Goal: Information Seeking & Learning: Check status

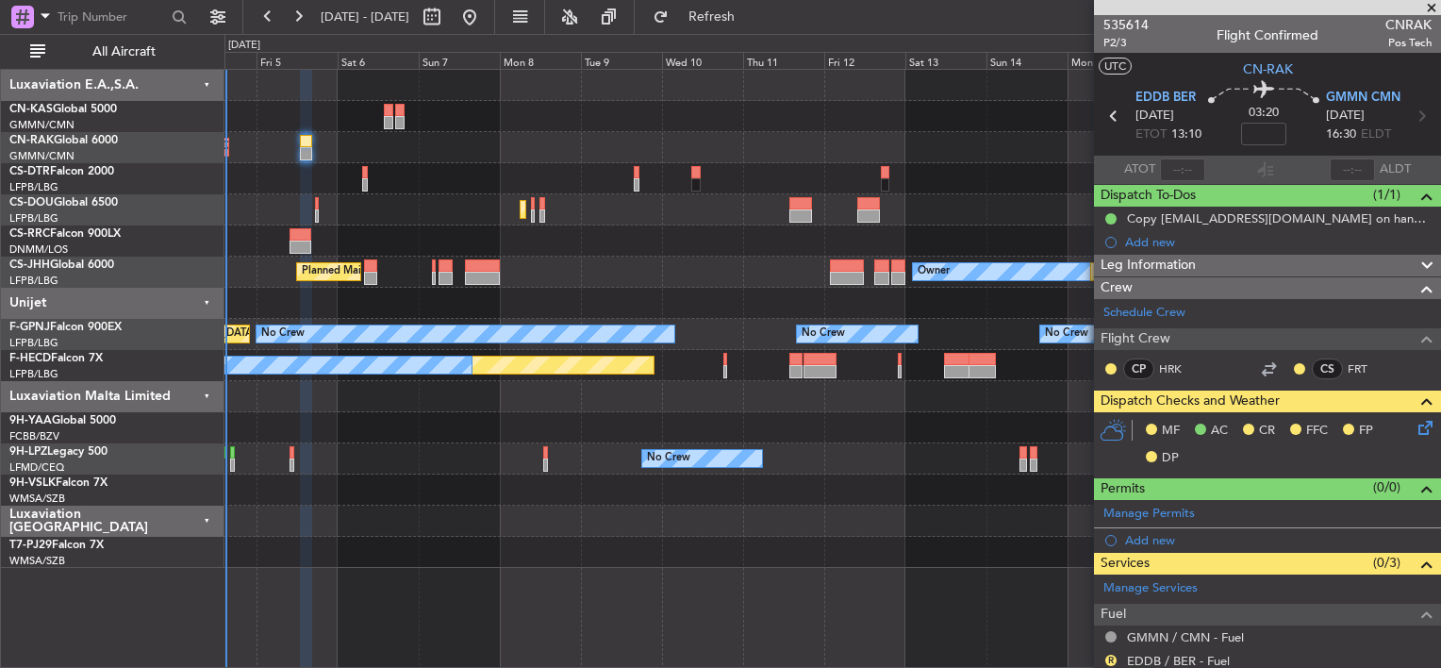
click at [164, 215] on div "Unplanned Maint Berlin (Brandenburg) Planned Maint Berlin (Brandenburg) Planned…" at bounding box center [720, 351] width 1441 height 634
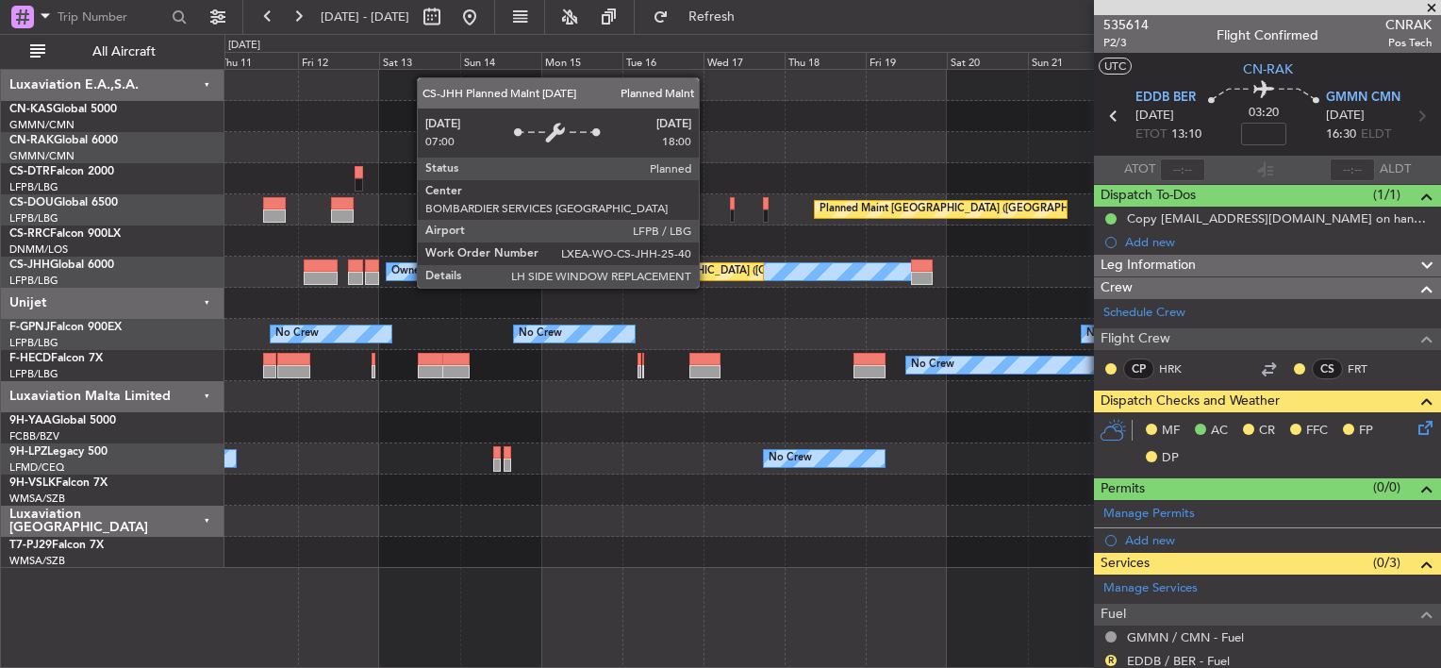
click at [137, 247] on div "Planned Maint Paris (Le Bourget) Planned Maint Paris (Le Bourget) Planned Maint…" at bounding box center [720, 351] width 1441 height 634
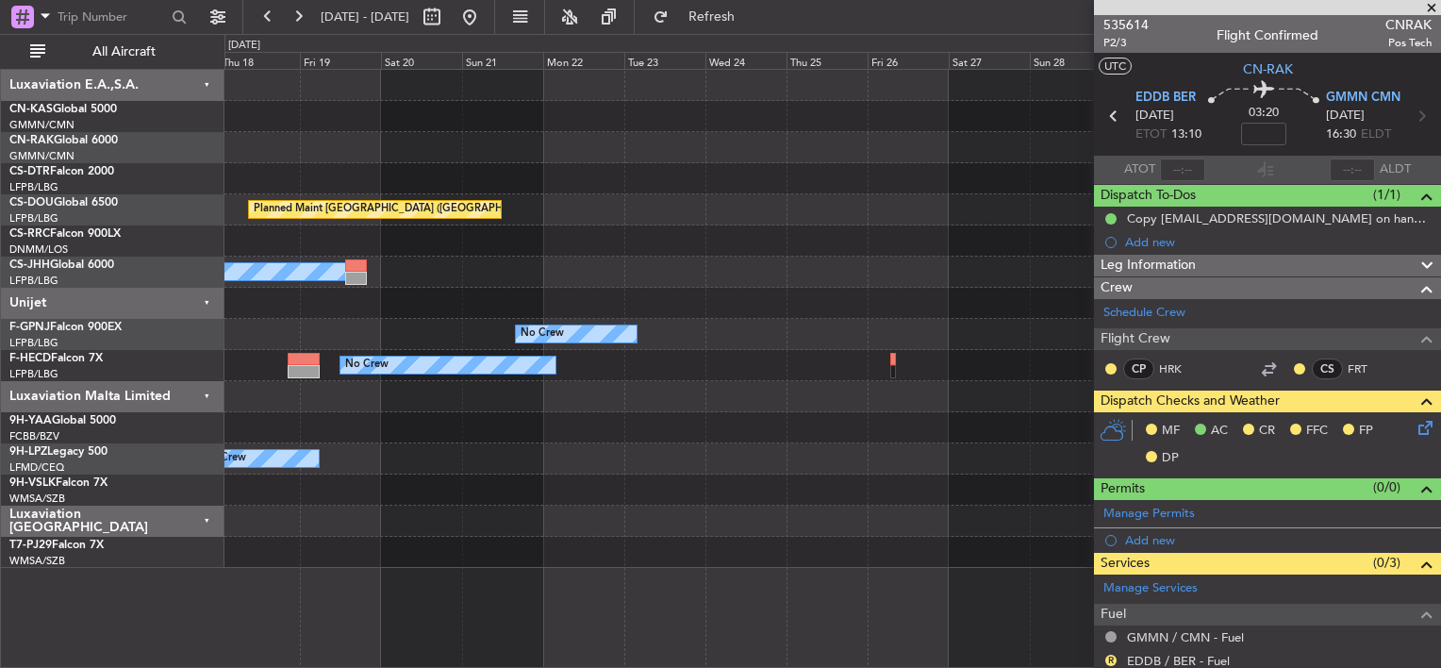
click at [423, 268] on div "Planned Maint Paris (Le Bourget) Planned Maint Paris (Le Bourget) Planned Maint…" at bounding box center [832, 319] width 1216 height 498
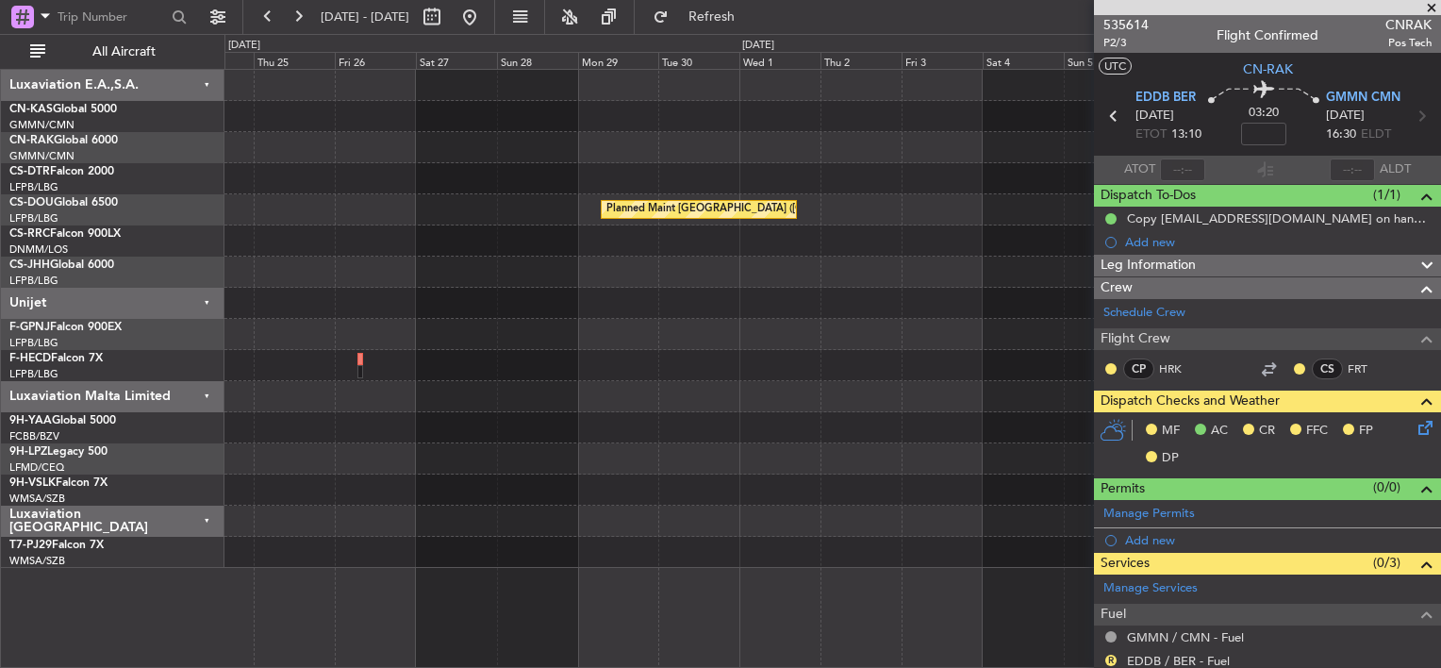
click at [1264, 275] on fb-app "28 Aug 2025 - 12 Sep 2025 Refresh Quick Links All Aircraft Planned Maint Paris …" at bounding box center [720, 341] width 1441 height 654
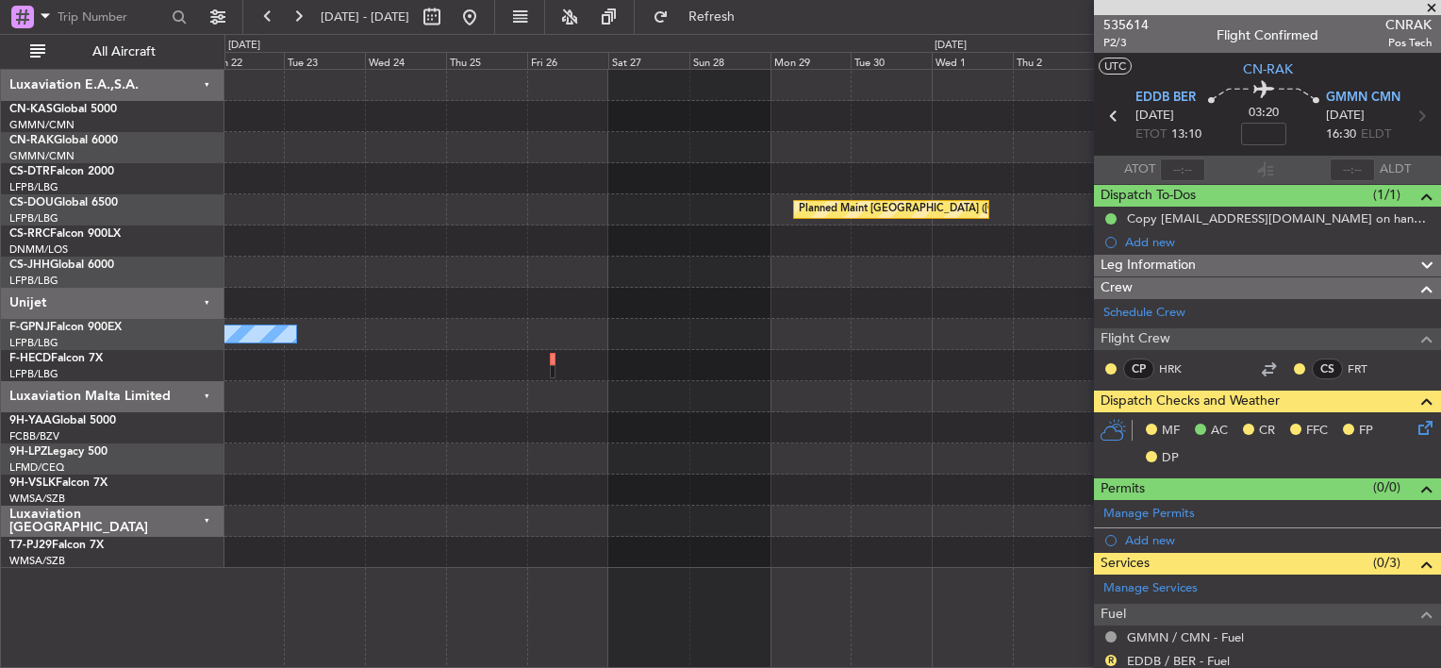
click at [319, 215] on div "Planned Maint Paris (Le Bourget) Planned Maint Paris (Le Bourget) Owner No Crew…" at bounding box center [832, 319] width 1216 height 498
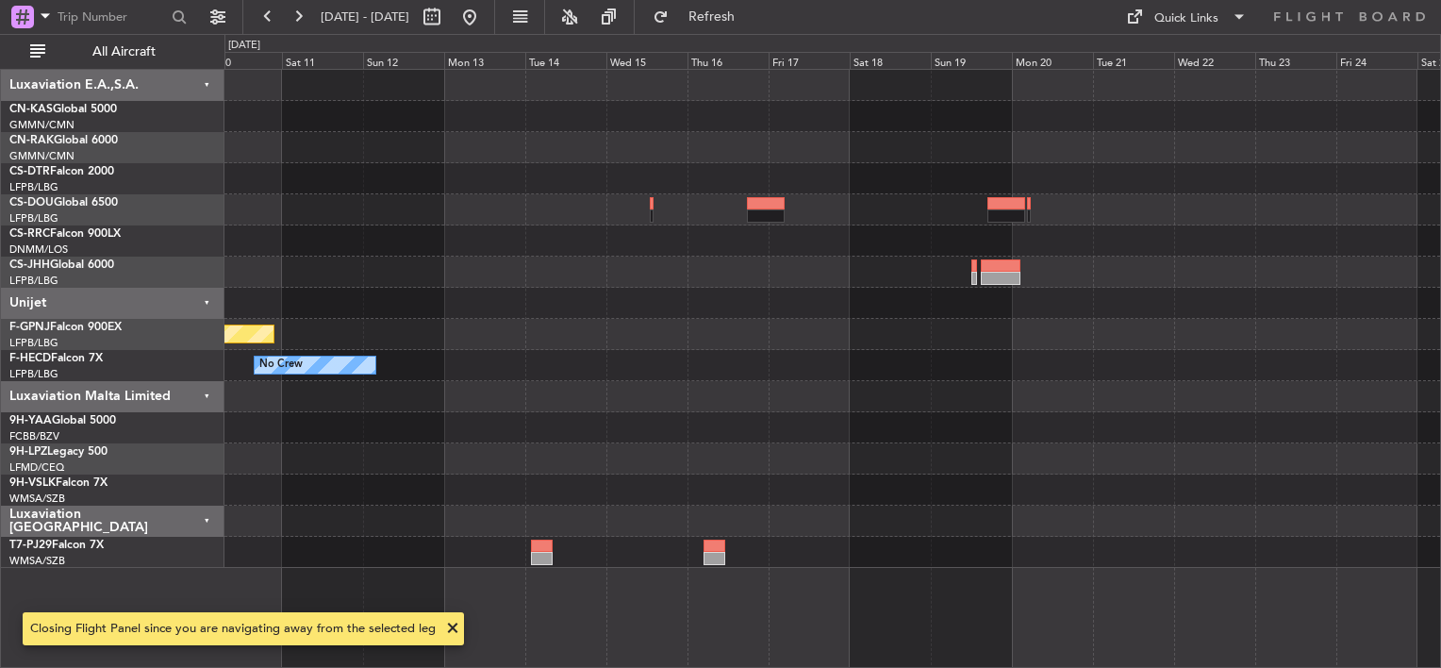
click at [770, 276] on div "Planned Maint [GEOGRAPHIC_DATA] ([GEOGRAPHIC_DATA]) No Crew" at bounding box center [832, 319] width 1216 height 498
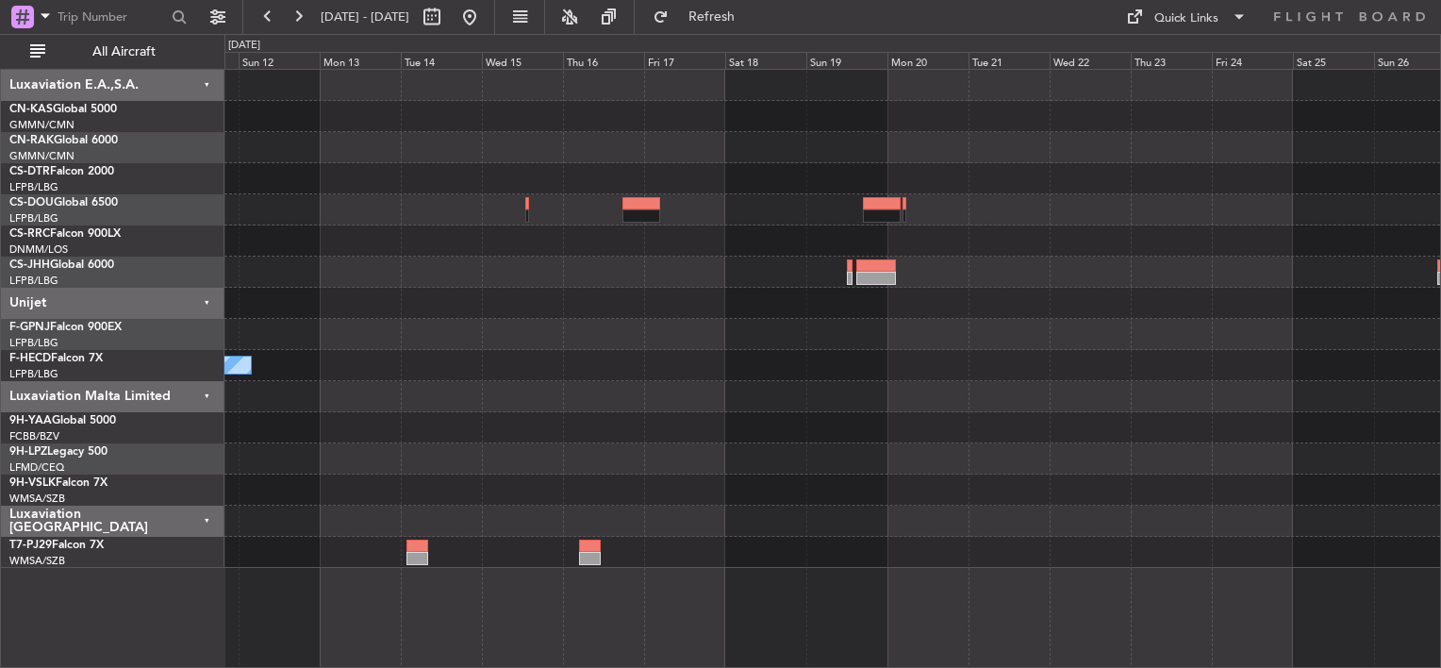
click at [667, 185] on div "Planned Maint [GEOGRAPHIC_DATA] ([GEOGRAPHIC_DATA]) No Crew" at bounding box center [832, 319] width 1216 height 498
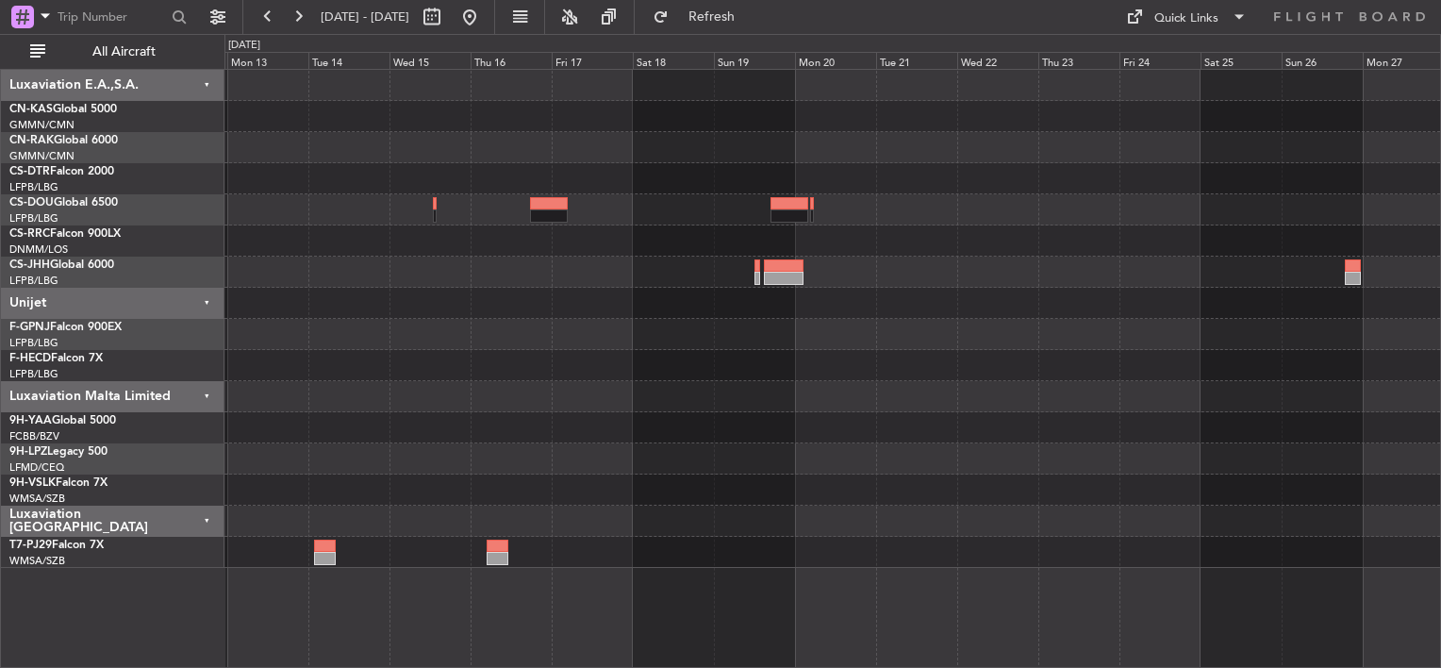
click at [672, 246] on div at bounding box center [832, 240] width 1216 height 31
click at [1064, 174] on div at bounding box center [832, 178] width 1216 height 31
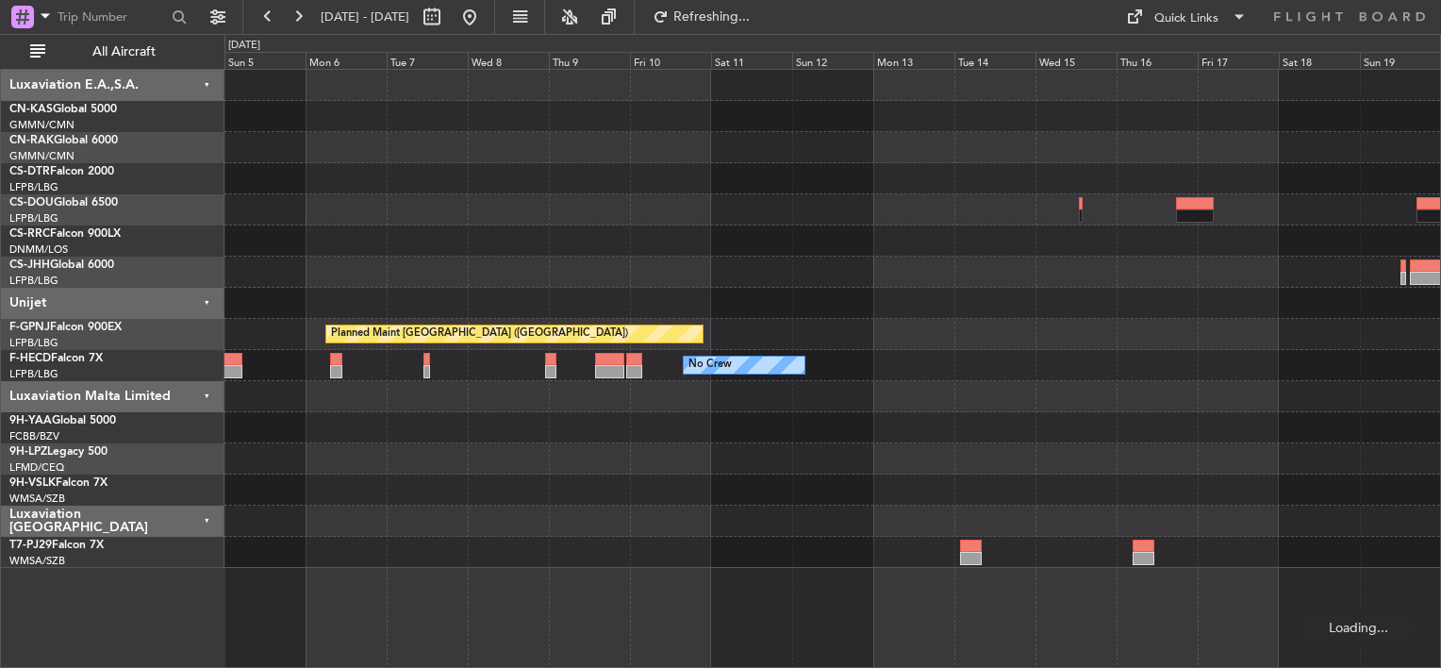
click at [935, 108] on div at bounding box center [832, 116] width 1216 height 31
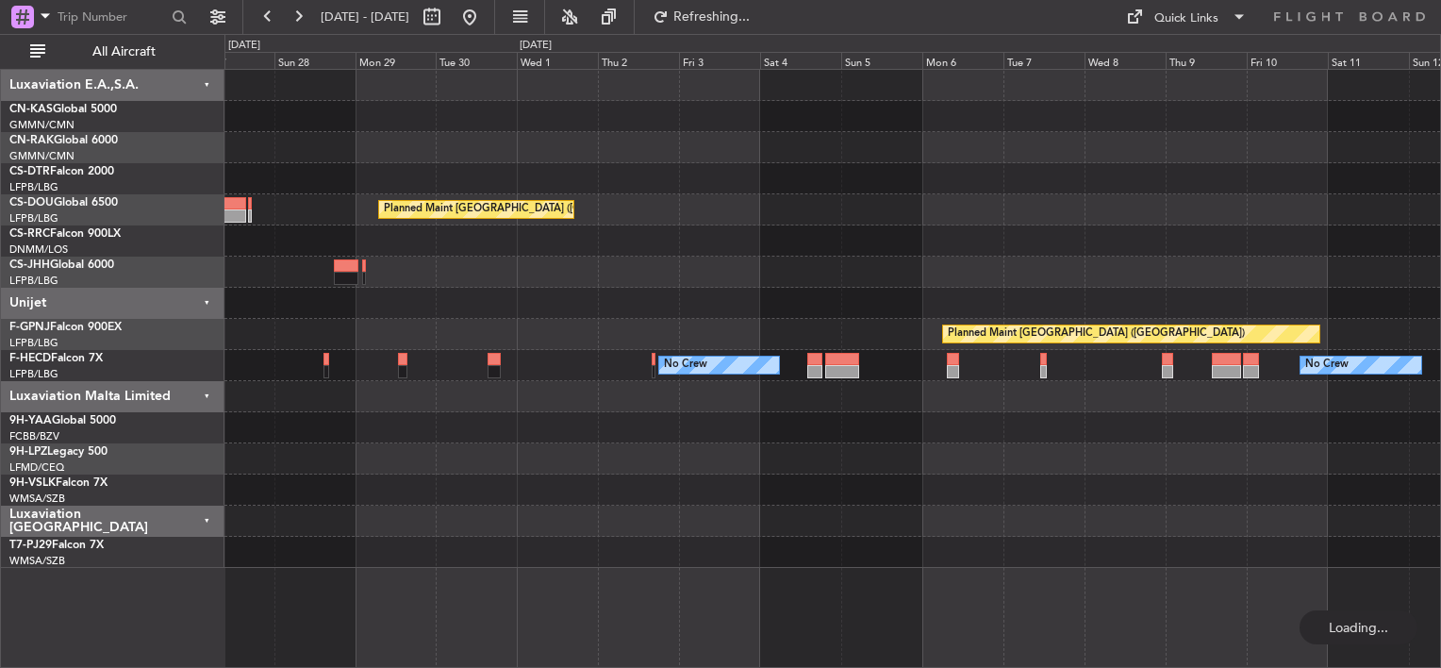
click at [801, 105] on div "Planned Maint Paris (Le Bourget) Planned Maint Paris (Le Bourget) No Crew No Cr…" at bounding box center [832, 319] width 1216 height 498
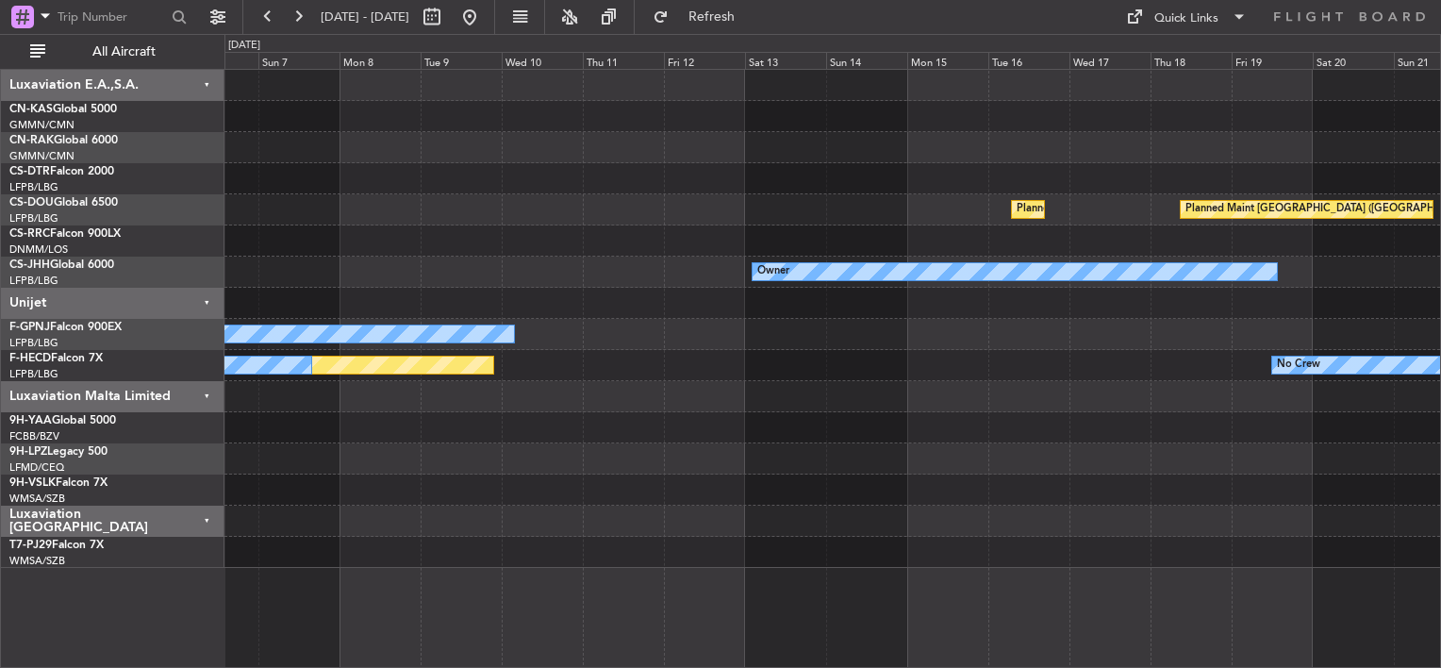
click at [1081, 172] on div "Planned Maint Paris (Le Bourget) Planned Maint Paris (Le Bourget) No Crew Plann…" at bounding box center [832, 319] width 1216 height 498
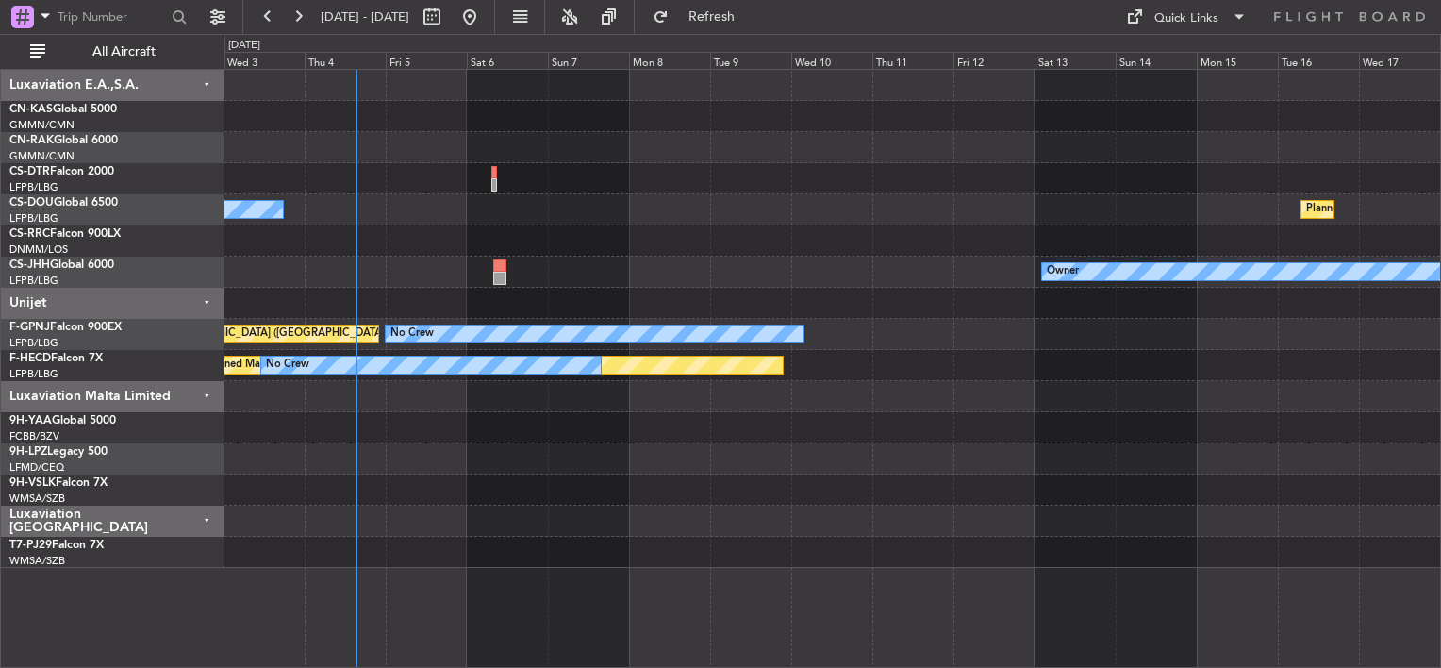
click at [942, 168] on div at bounding box center [832, 178] width 1216 height 31
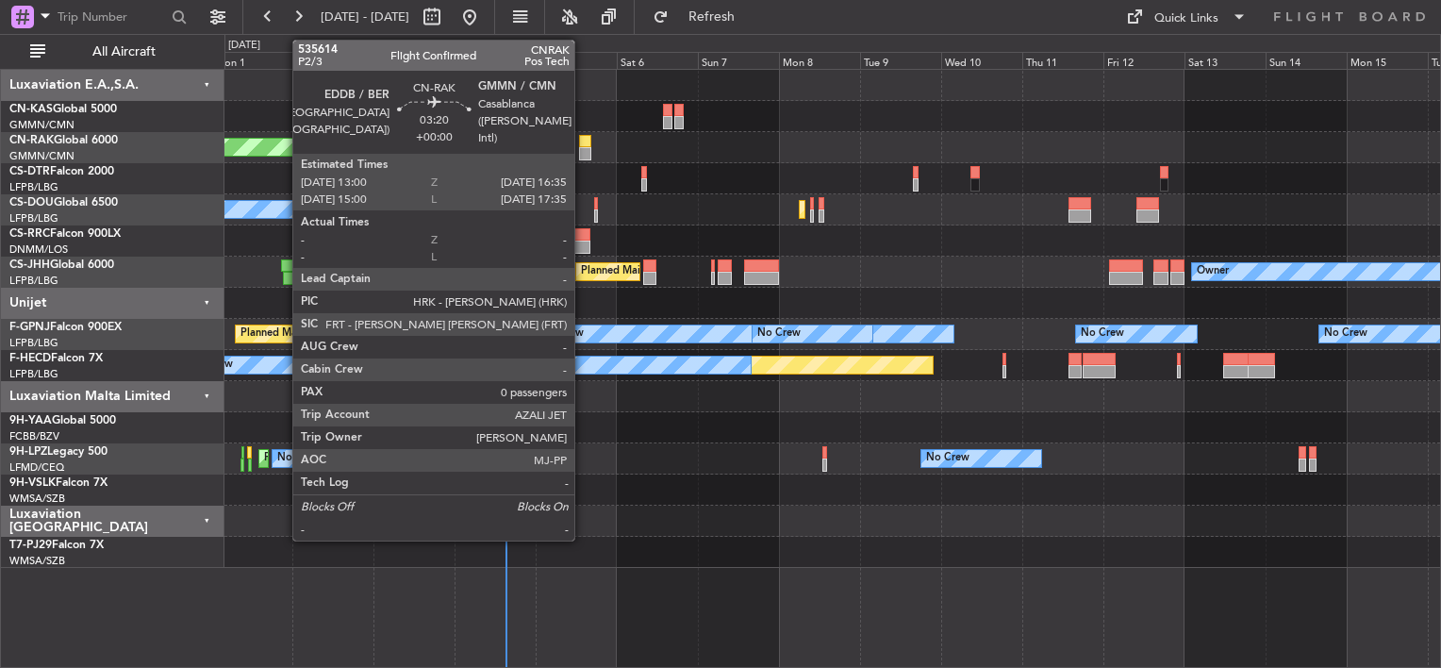
click at [583, 140] on div at bounding box center [585, 141] width 12 height 13
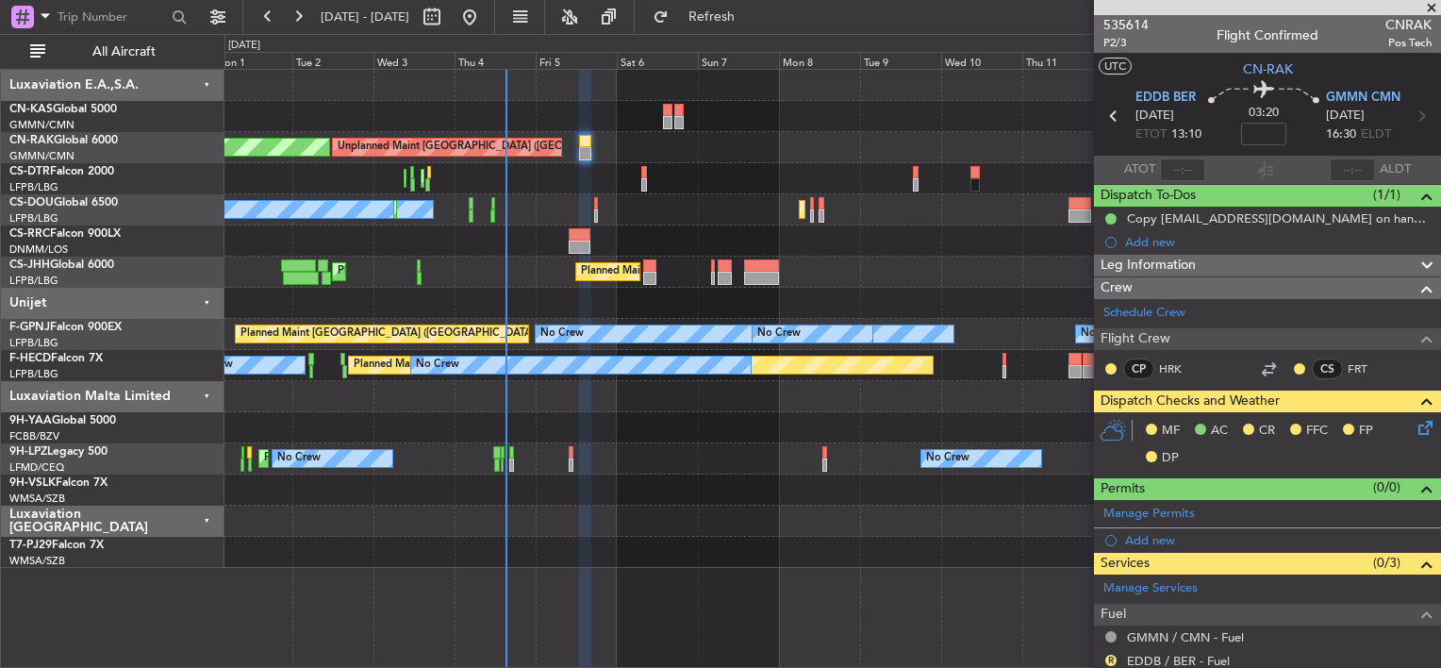
click at [1117, 9] on div at bounding box center [1267, 7] width 347 height 15
click at [1118, 20] on span "535614" at bounding box center [1126, 25] width 45 height 20
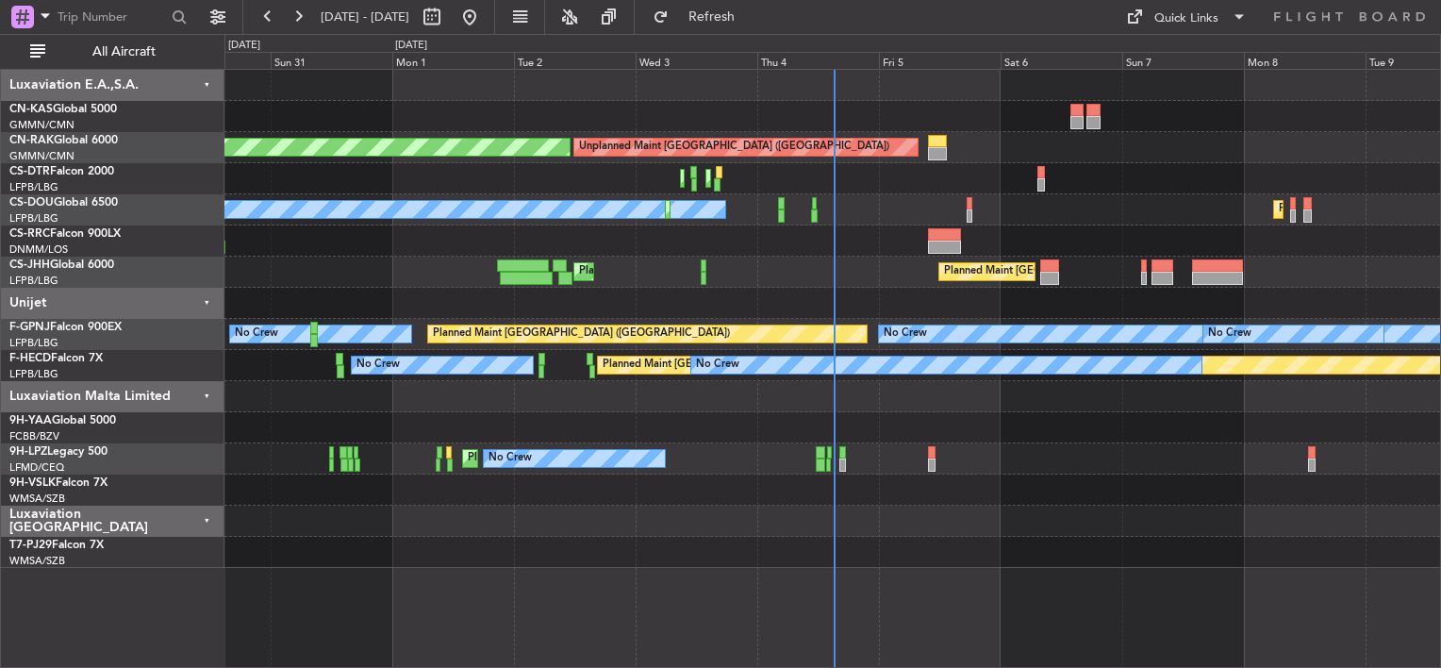
click at [614, 329] on div "Planned Maint [GEOGRAPHIC_DATA] ([GEOGRAPHIC_DATA]) Unplanned Maint [GEOGRAPHIC…" at bounding box center [832, 319] width 1216 height 498
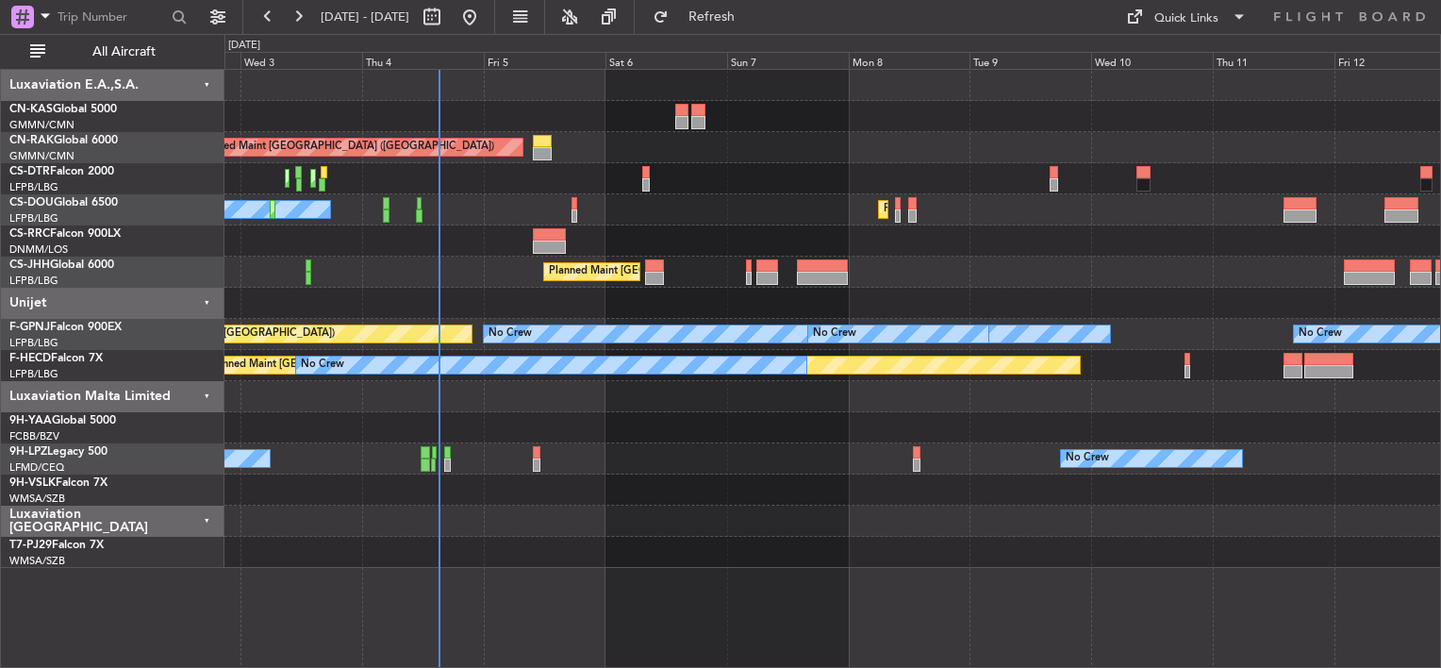
click at [819, 434] on div "Unplanned Maint [GEOGRAPHIC_DATA] ([GEOGRAPHIC_DATA]) Planned Maint [GEOGRAPHIC…" at bounding box center [832, 319] width 1216 height 498
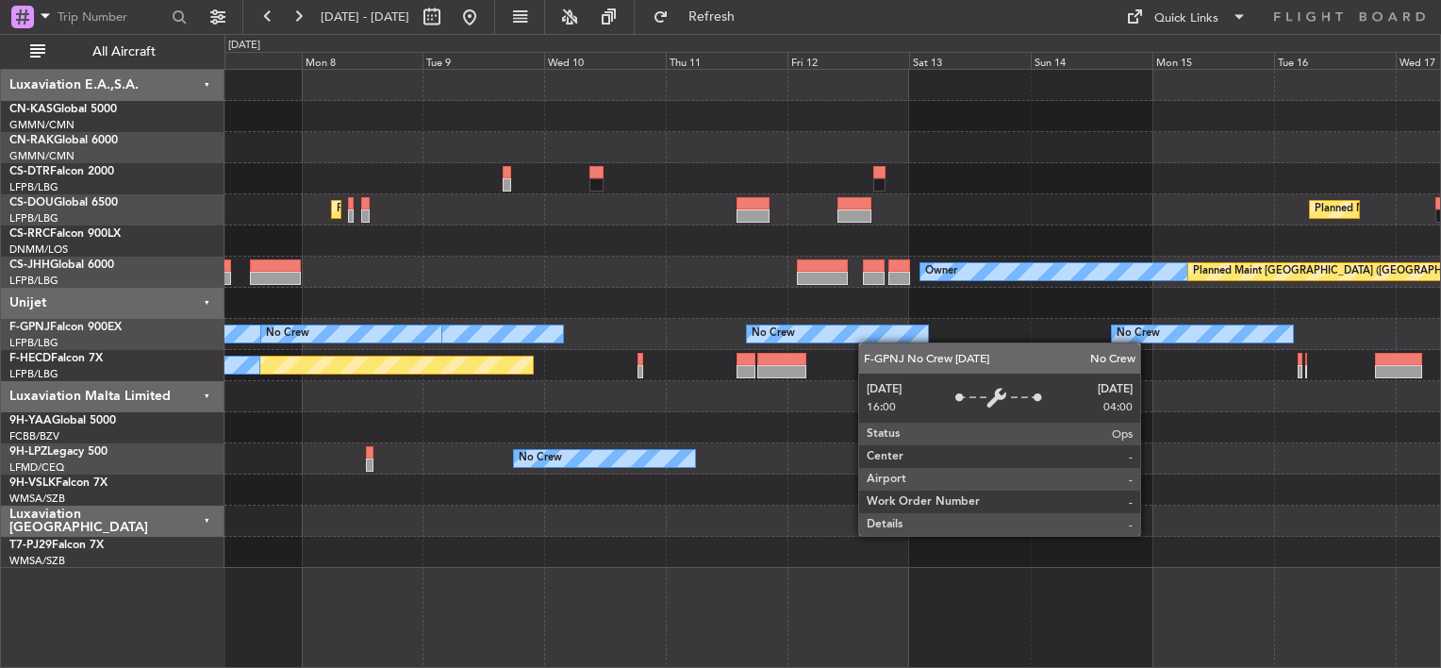
click at [765, 329] on div "Unplanned Maint [GEOGRAPHIC_DATA] ([GEOGRAPHIC_DATA]) Planned Maint [GEOGRAPHIC…" at bounding box center [832, 319] width 1216 height 498
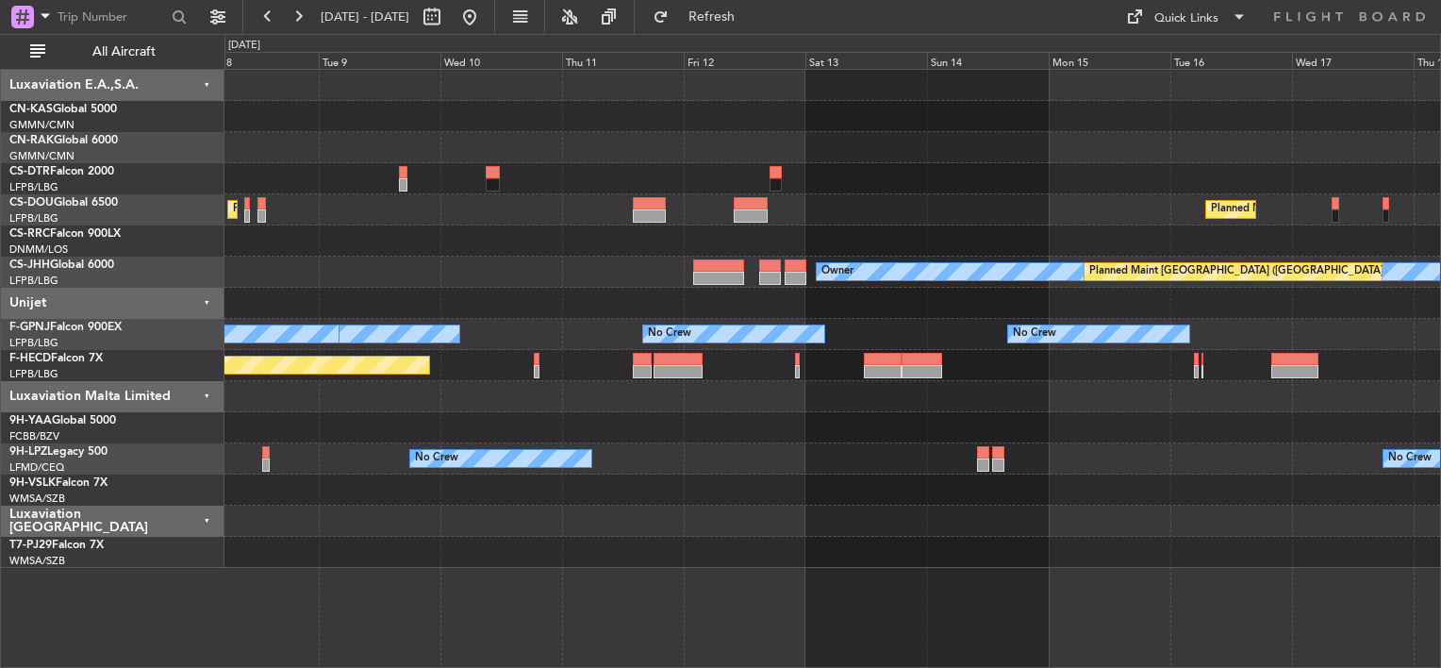
click at [747, 243] on div "Planned Maint [GEOGRAPHIC_DATA] ([GEOGRAPHIC_DATA]) Planned Maint [GEOGRAPHIC_D…" at bounding box center [832, 319] width 1216 height 498
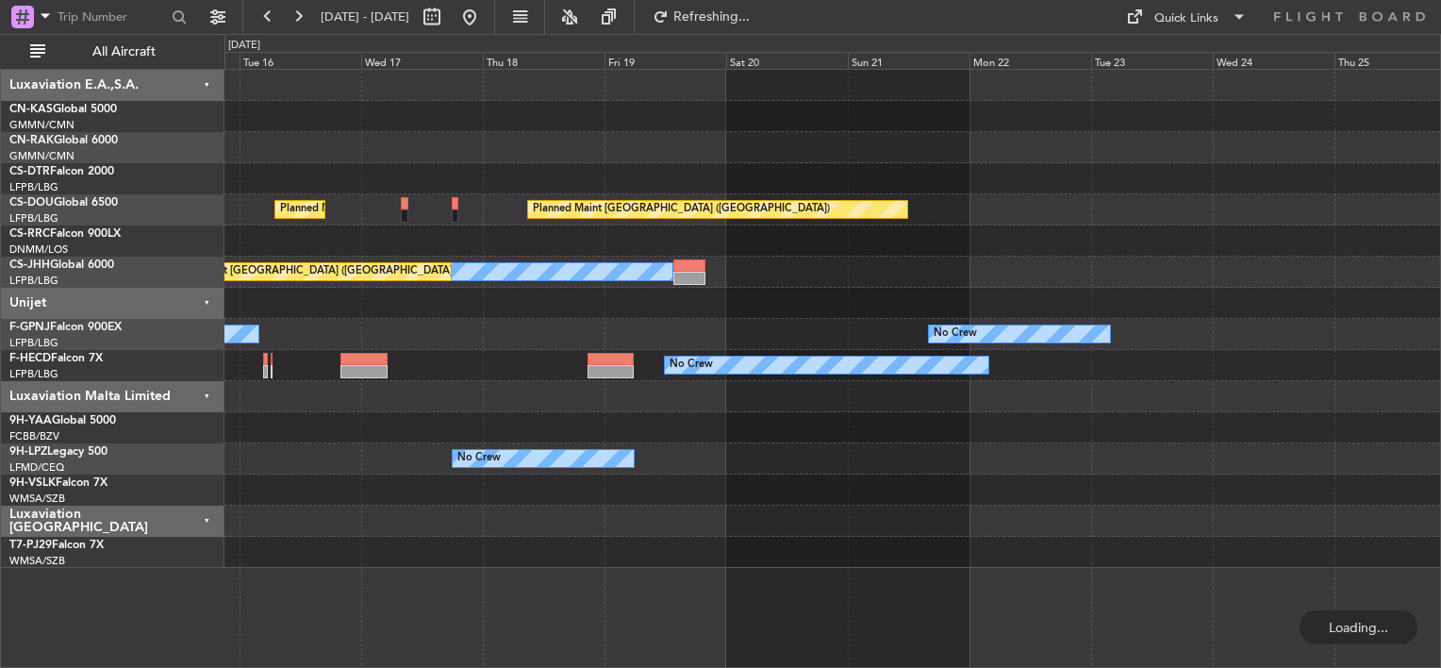
click at [569, 181] on div "Planned Maint [GEOGRAPHIC_DATA] ([GEOGRAPHIC_DATA]) Planned Maint [GEOGRAPHIC_D…" at bounding box center [832, 319] width 1216 height 498
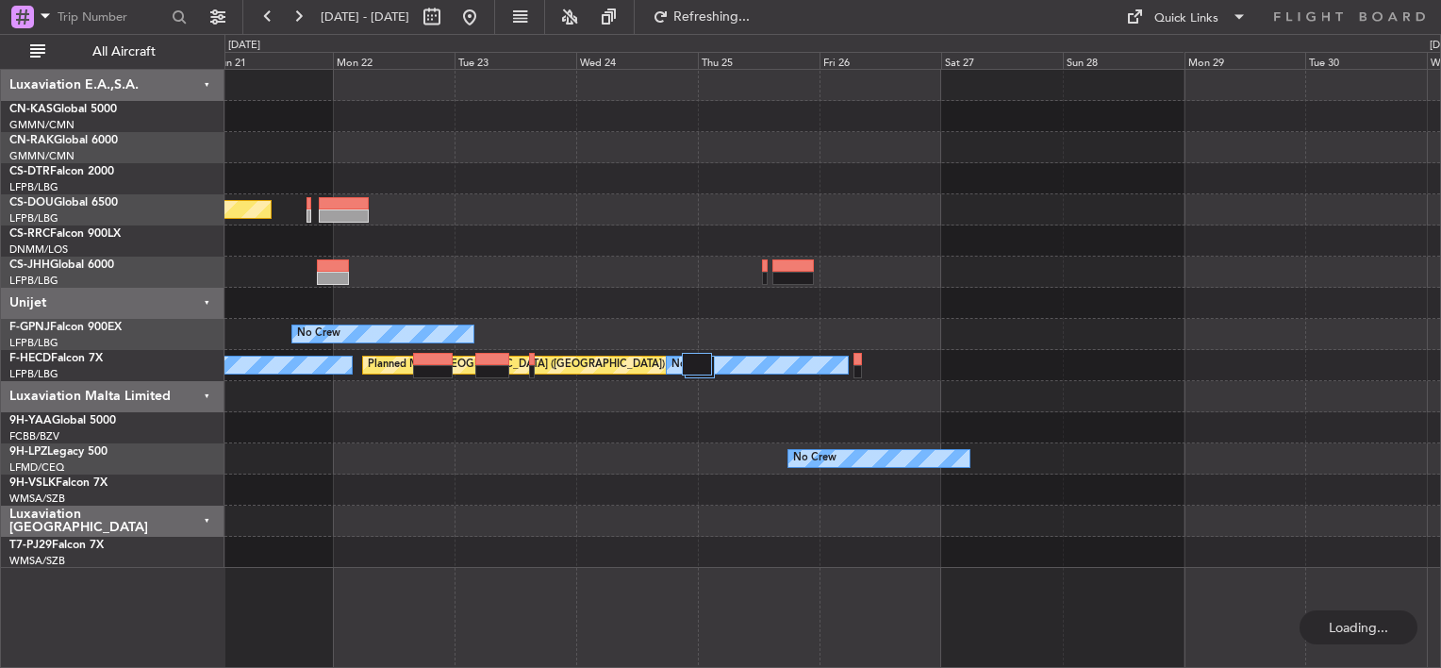
click at [386, 204] on div "Planned Maint [GEOGRAPHIC_DATA] ([GEOGRAPHIC_DATA]) Owner No Crew No Crew Plann…" at bounding box center [832, 319] width 1216 height 498
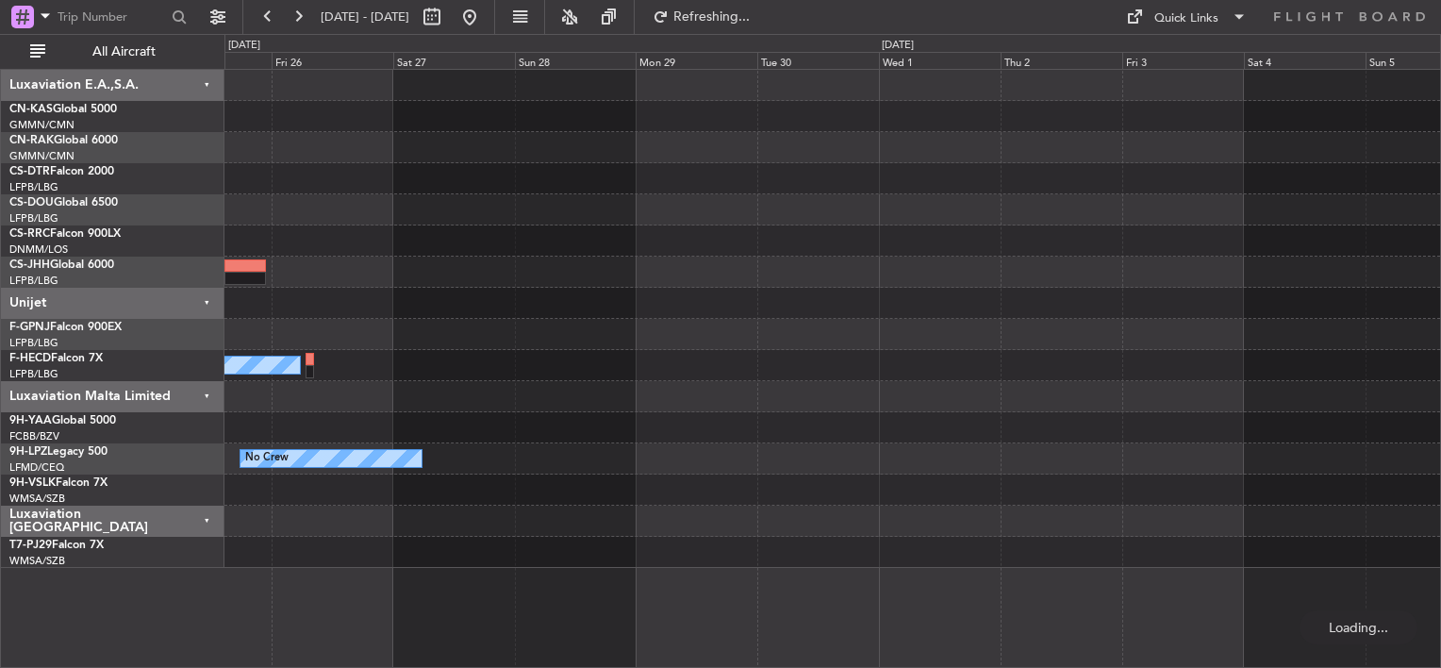
click at [1304, 260] on div "No Crew No Crew Planned Maint [GEOGRAPHIC_DATA] ([GEOGRAPHIC_DATA]) No Crew" at bounding box center [832, 319] width 1216 height 498
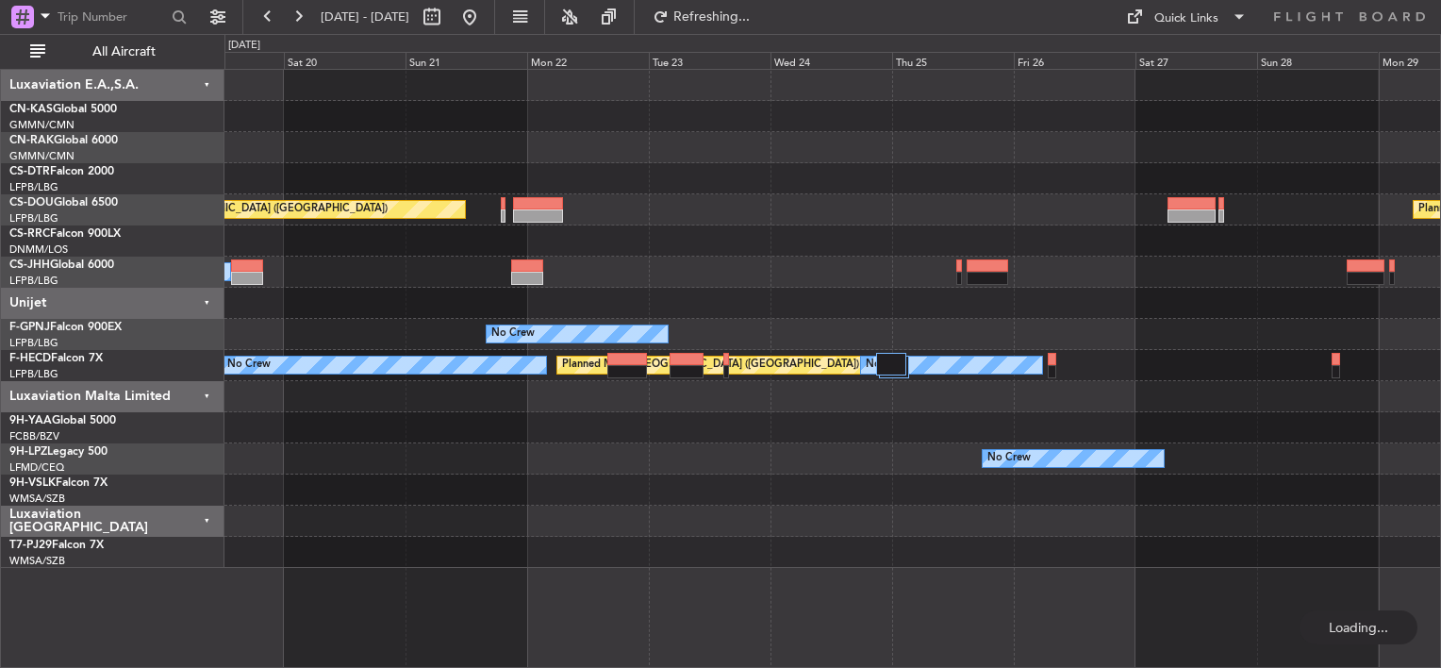
click at [468, 223] on div "Planned Maint [GEOGRAPHIC_DATA] ([GEOGRAPHIC_DATA]) Planned Maint [GEOGRAPHIC_D…" at bounding box center [832, 319] width 1216 height 498
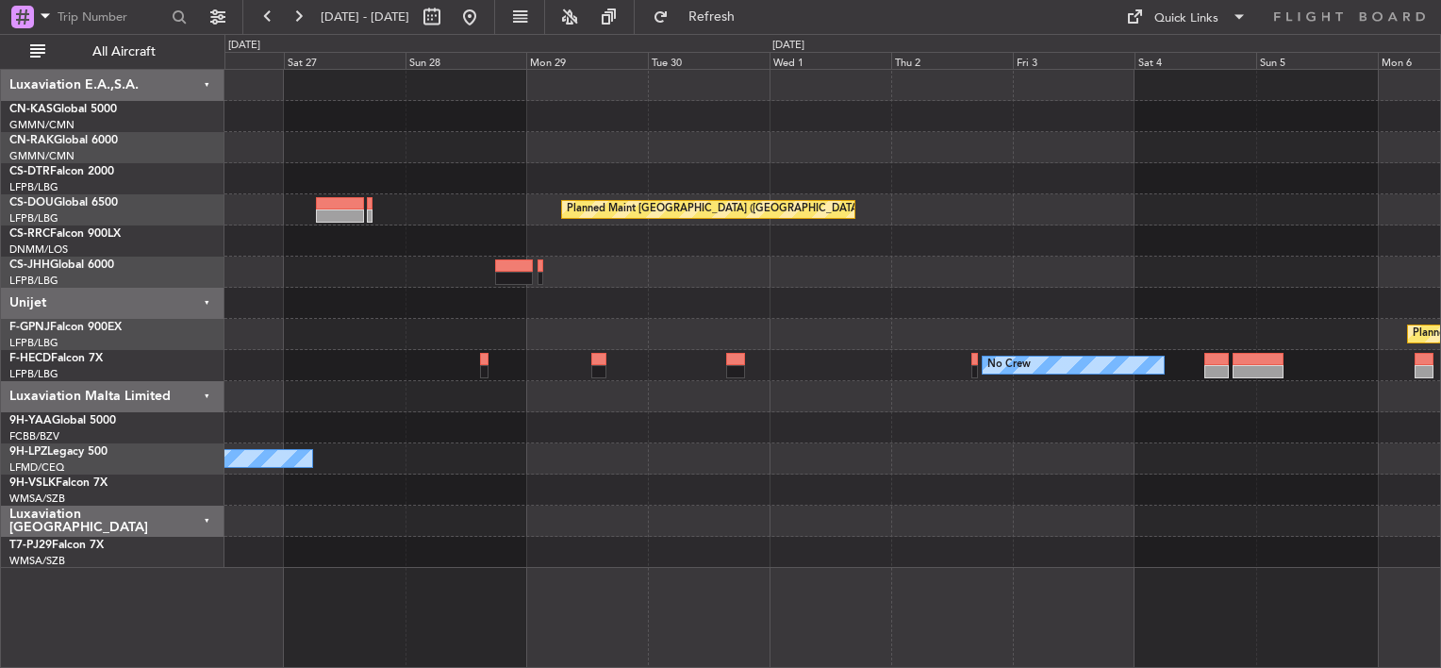
click at [536, 241] on div "Planned Maint [GEOGRAPHIC_DATA] ([GEOGRAPHIC_DATA]) Planned Maint [GEOGRAPHIC_D…" at bounding box center [832, 319] width 1216 height 498
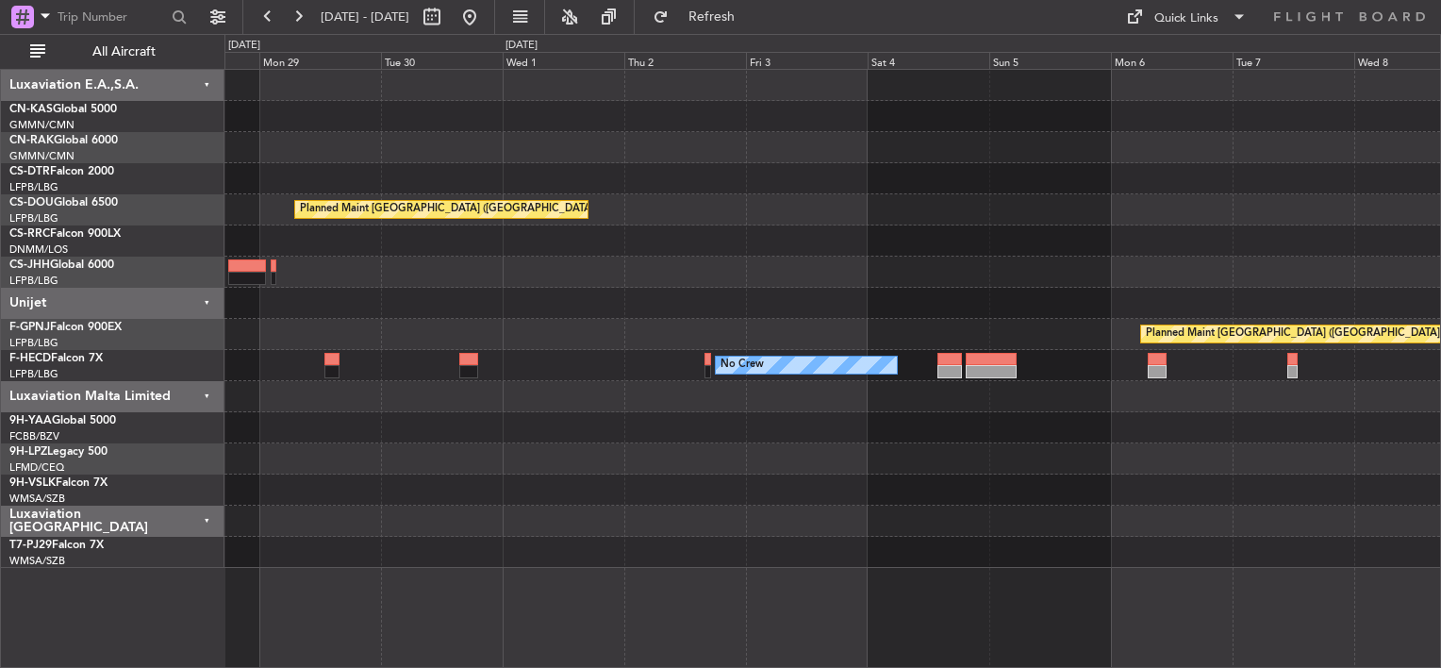
click at [401, 229] on div "Planned Maint [GEOGRAPHIC_DATA] ([GEOGRAPHIC_DATA]) Planned Maint [GEOGRAPHIC_D…" at bounding box center [832, 319] width 1216 height 498
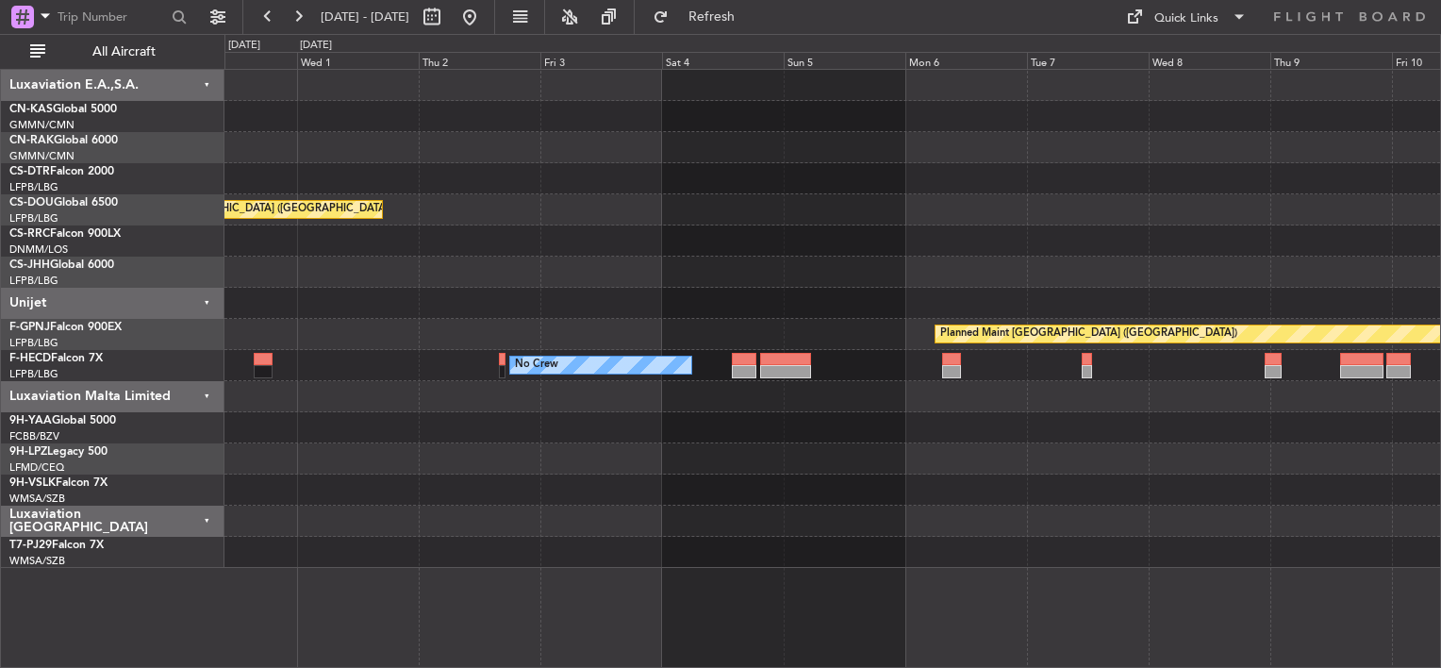
click at [1367, 327] on div "Planned Maint [GEOGRAPHIC_DATA] ([GEOGRAPHIC_DATA]) Planned Maint [GEOGRAPHIC_D…" at bounding box center [832, 319] width 1216 height 498
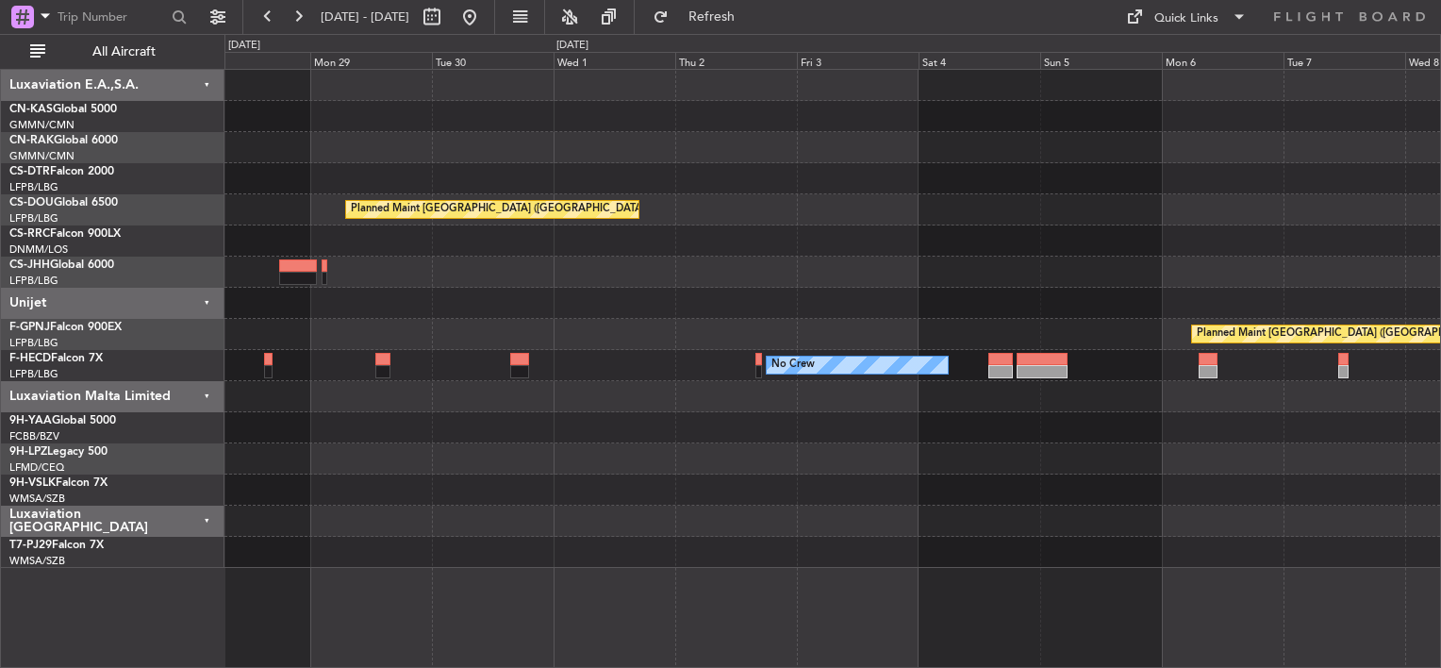
click at [1129, 292] on div "Planned Maint [GEOGRAPHIC_DATA] ([GEOGRAPHIC_DATA]) Planned Maint [GEOGRAPHIC_D…" at bounding box center [832, 319] width 1216 height 498
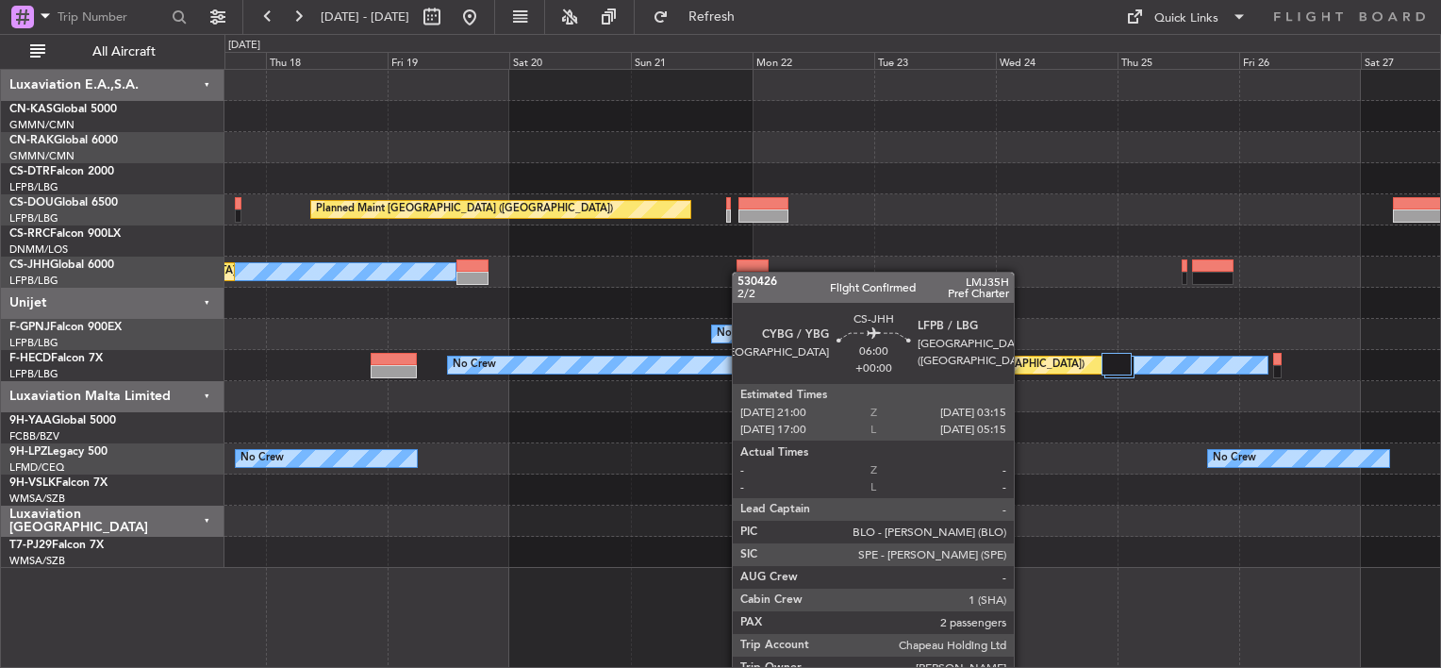
click at [0, 195] on html "[DATE] - [DATE] Refresh Quick Links All Aircraft Planned Maint [GEOGRAPHIC_DATA…" at bounding box center [720, 334] width 1441 height 668
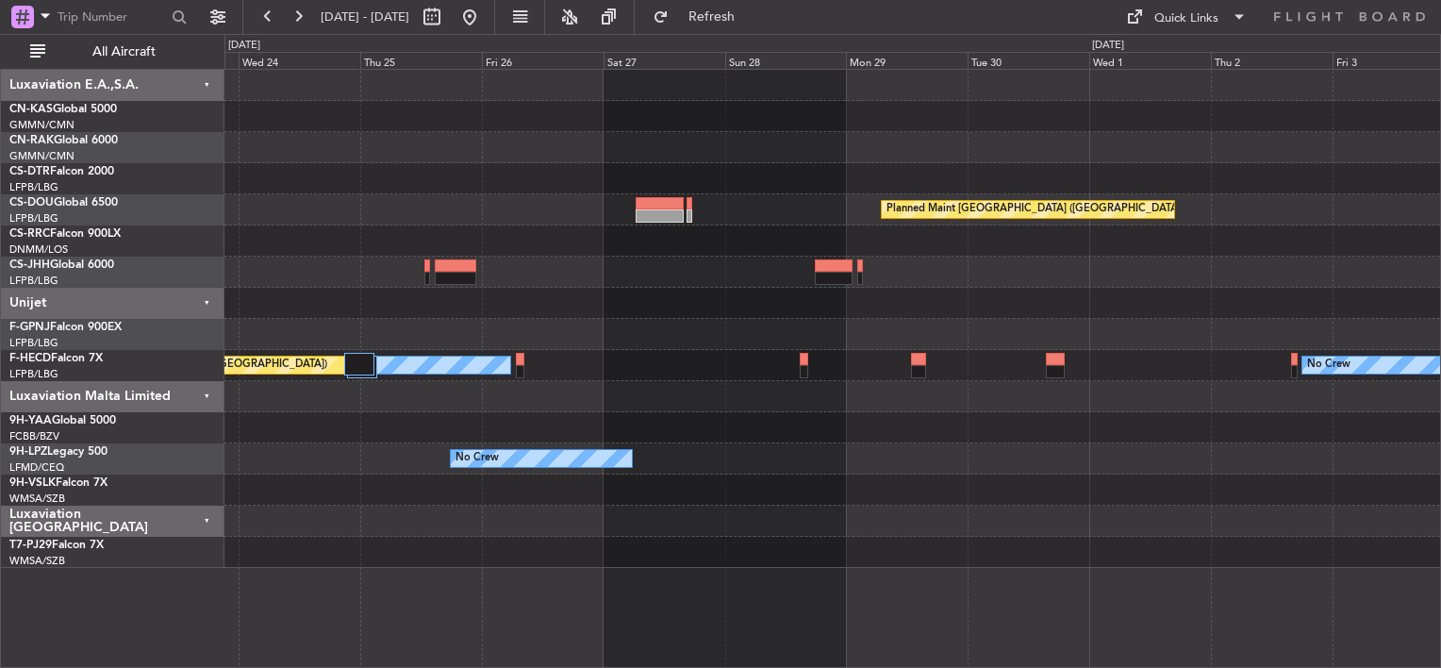
click at [889, 238] on div "Planned Maint [GEOGRAPHIC_DATA] ([GEOGRAPHIC_DATA]) Planned Maint [GEOGRAPHIC_D…" at bounding box center [832, 319] width 1216 height 498
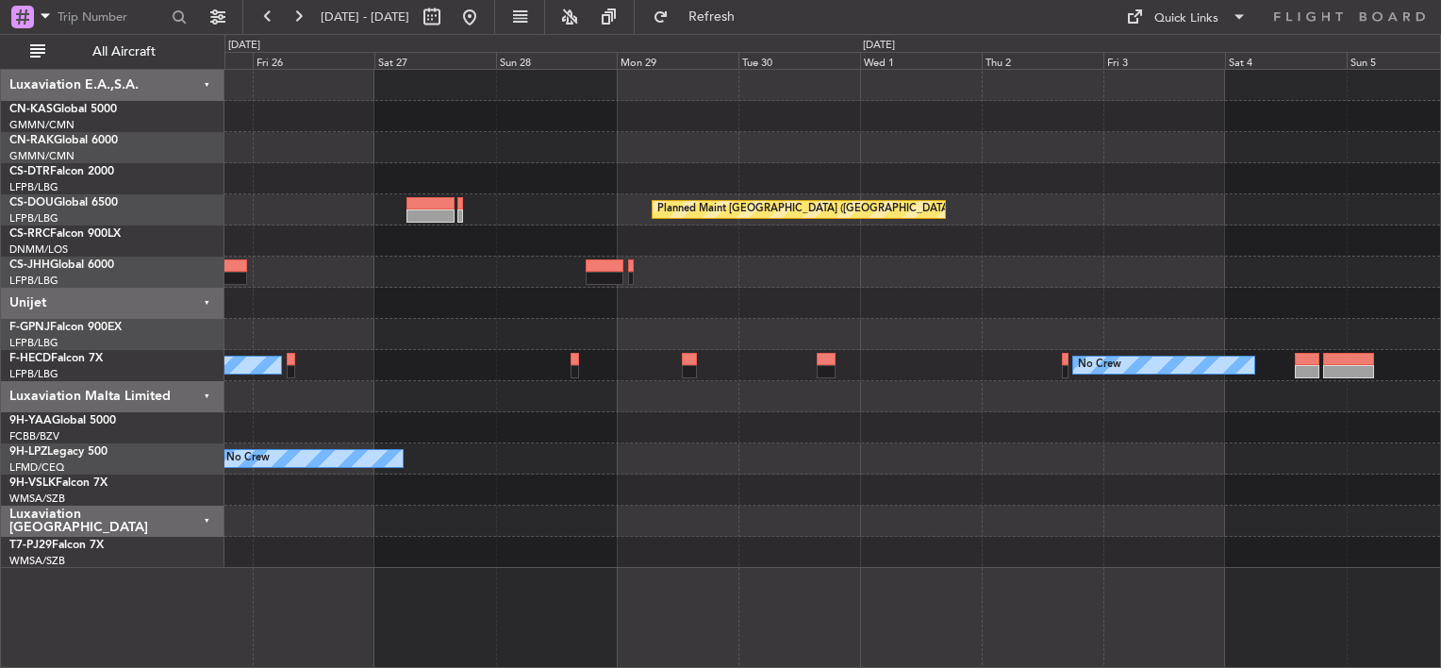
click at [581, 207] on div "Planned Maint [GEOGRAPHIC_DATA] ([GEOGRAPHIC_DATA]) Planned Maint [GEOGRAPHIC_D…" at bounding box center [832, 319] width 1216 height 498
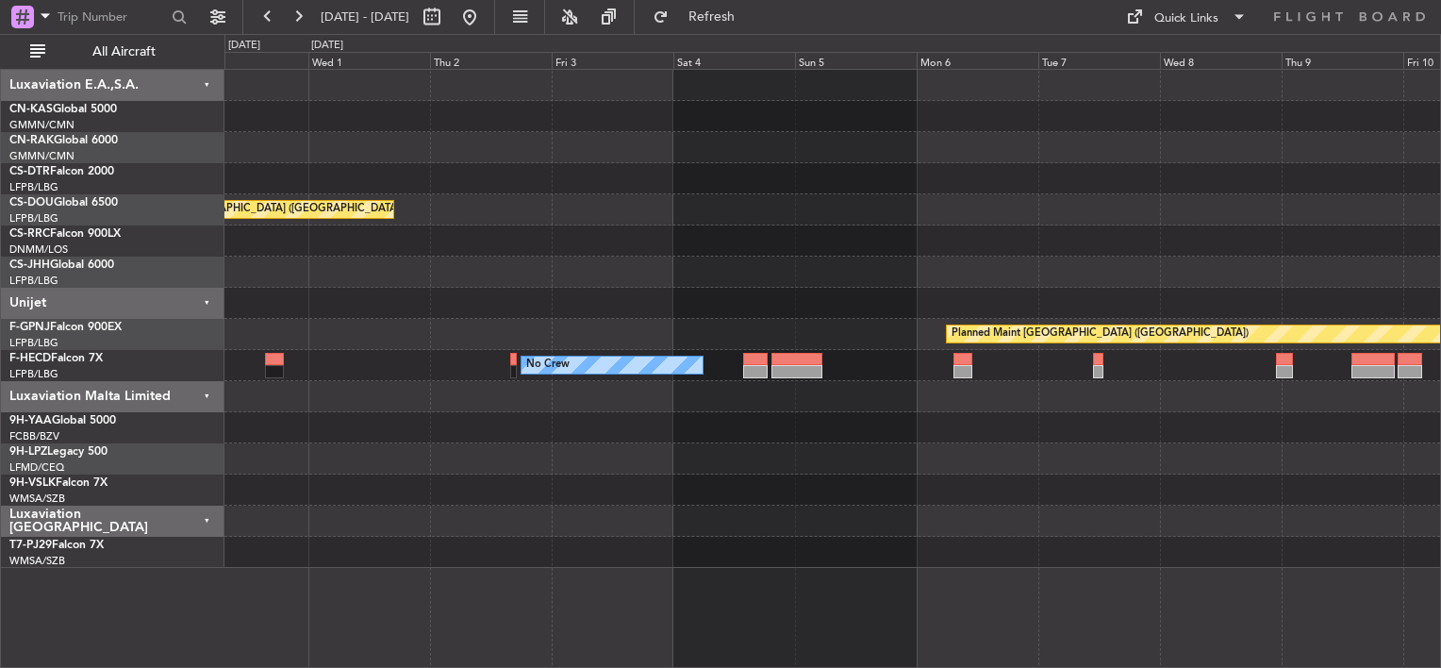
click at [627, 210] on div "Planned Maint [GEOGRAPHIC_DATA] ([GEOGRAPHIC_DATA]) Planned Maint [GEOGRAPHIC_D…" at bounding box center [832, 319] width 1216 height 498
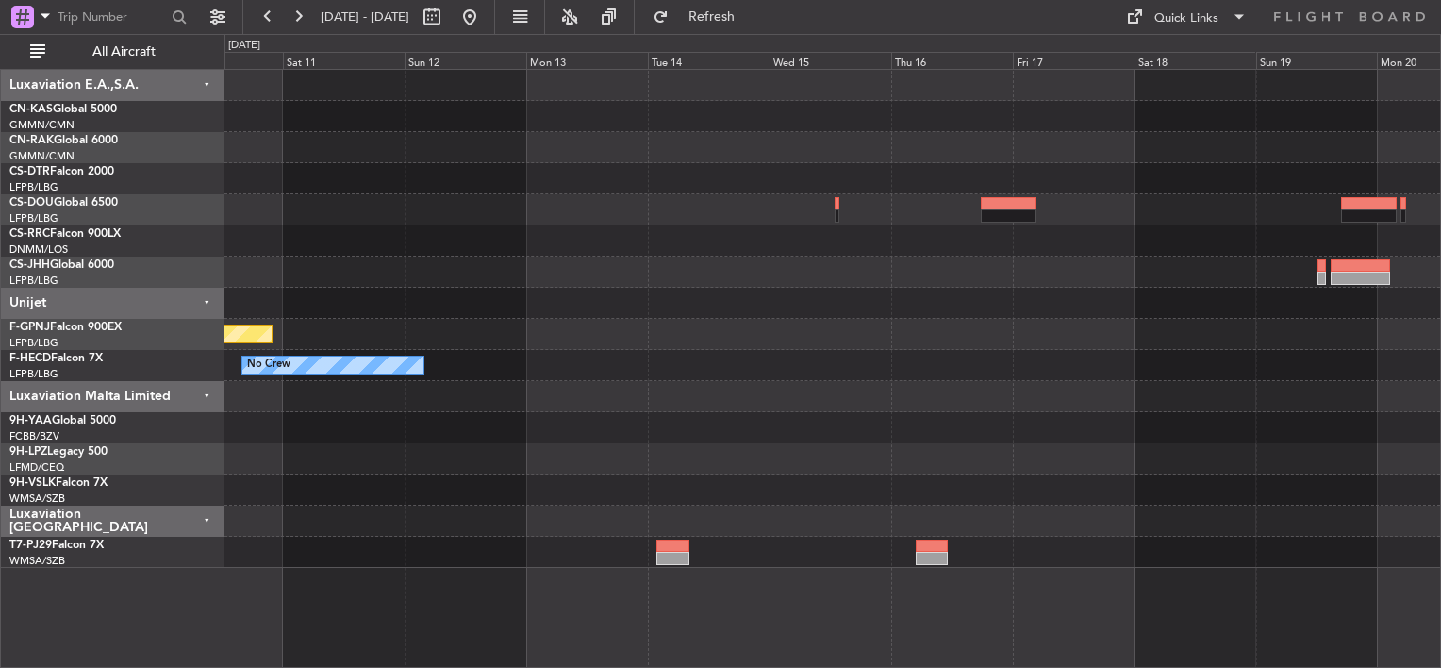
click at [648, 211] on div "Planned Maint [GEOGRAPHIC_DATA] ([GEOGRAPHIC_DATA]) No Crew" at bounding box center [832, 319] width 1216 height 498
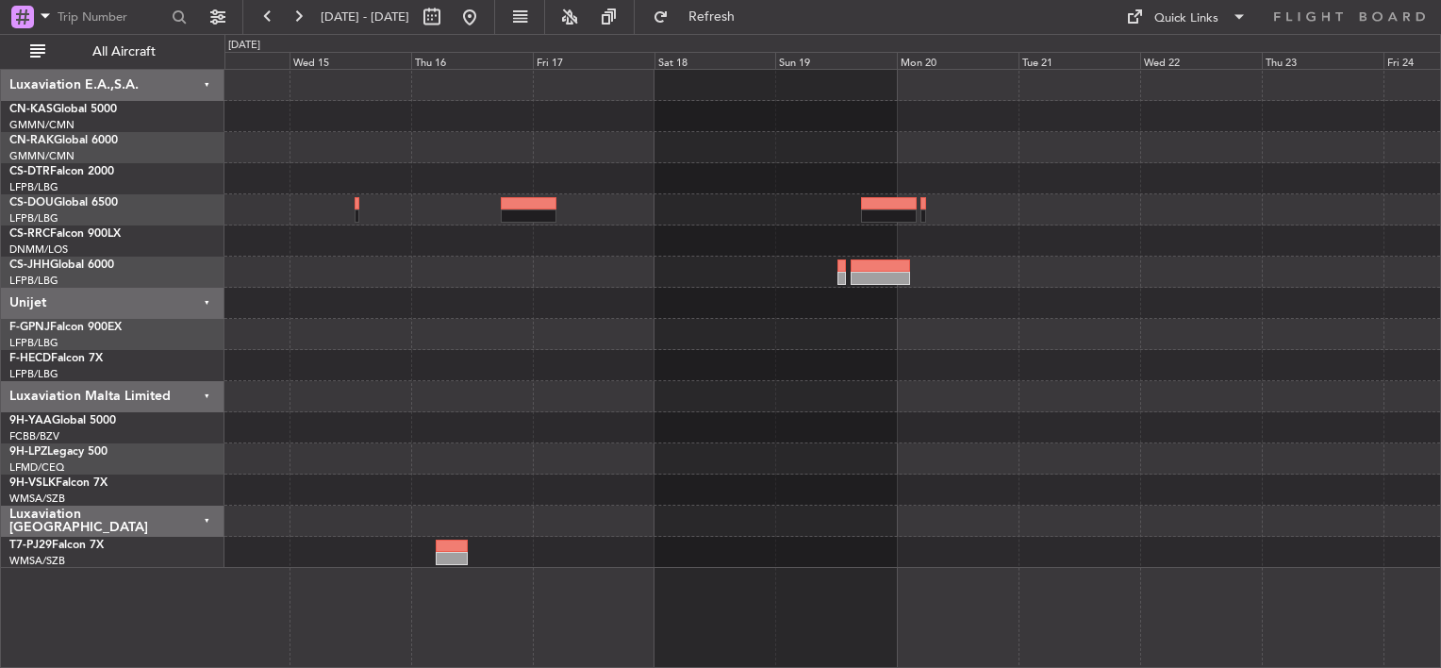
click at [1250, 163] on div "No Crew" at bounding box center [832, 319] width 1216 height 498
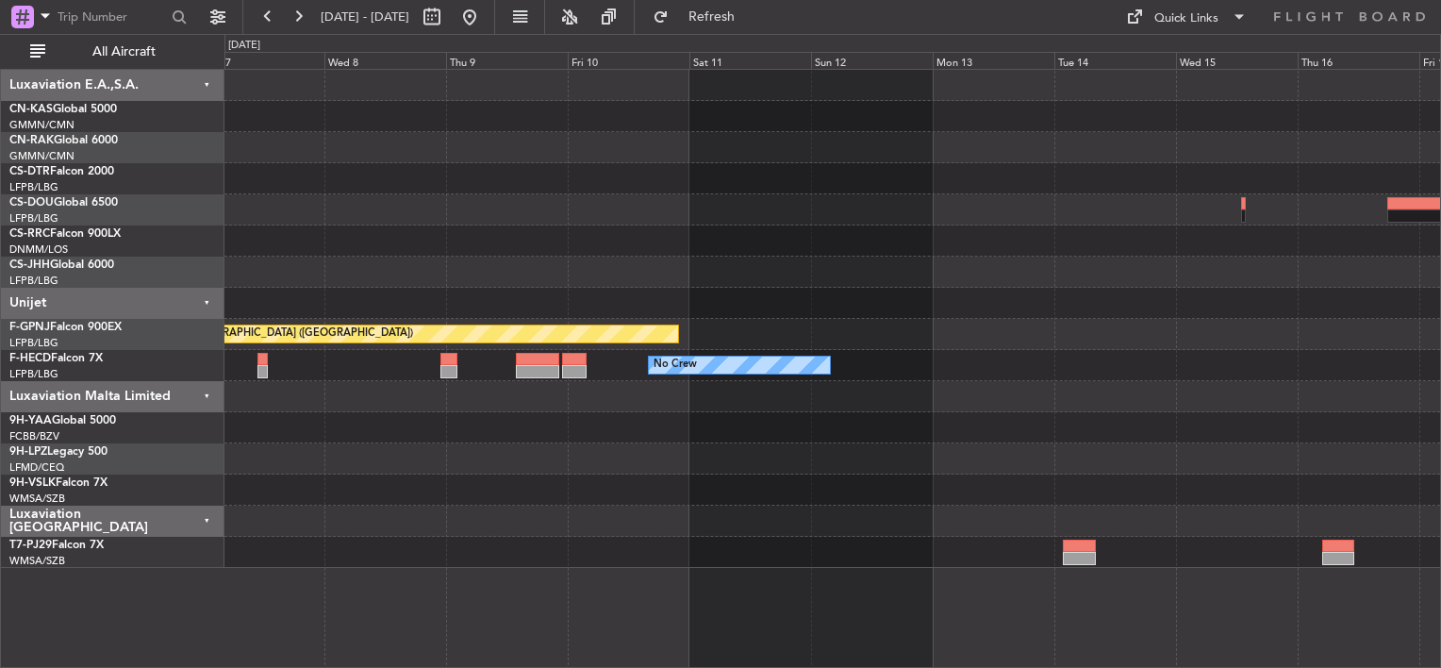
click at [898, 141] on div "Planned Maint [GEOGRAPHIC_DATA] ([GEOGRAPHIC_DATA]) No Crew" at bounding box center [832, 319] width 1216 height 498
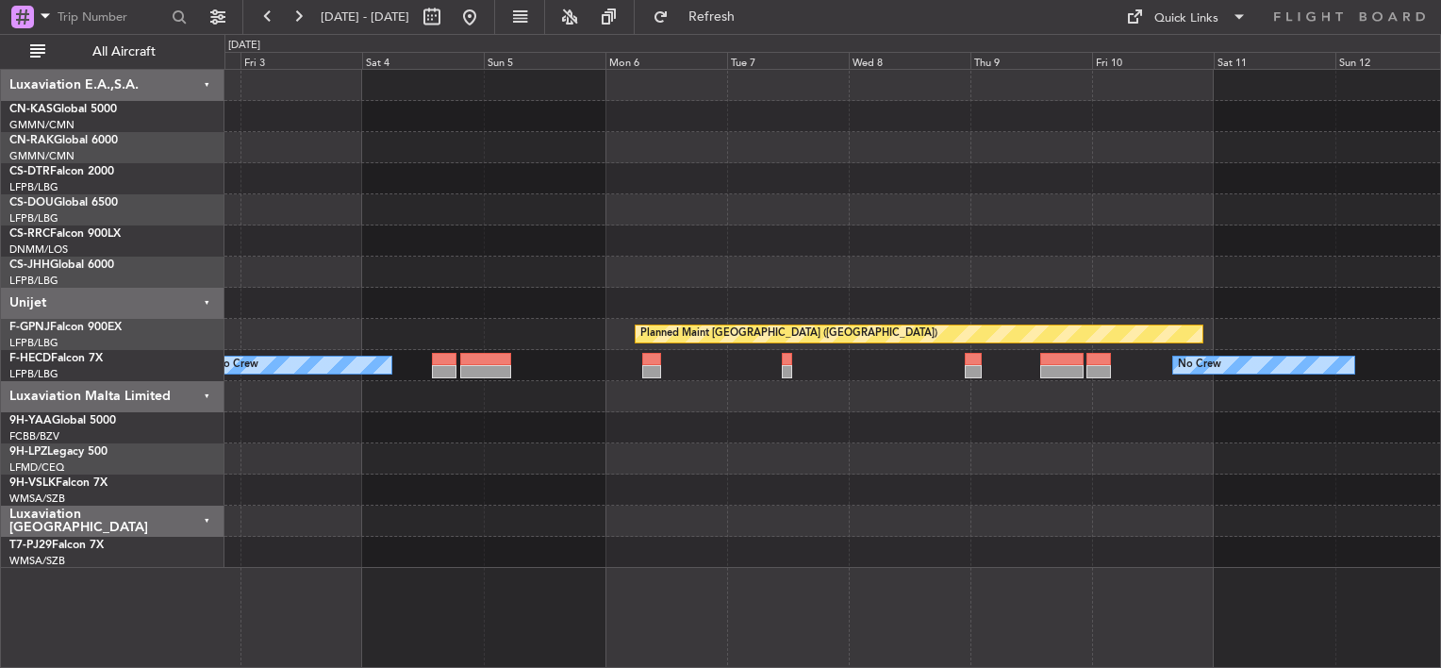
click at [839, 142] on div "Planned Maint [GEOGRAPHIC_DATA] ([GEOGRAPHIC_DATA]) Planned Maint [GEOGRAPHIC_D…" at bounding box center [832, 319] width 1216 height 498
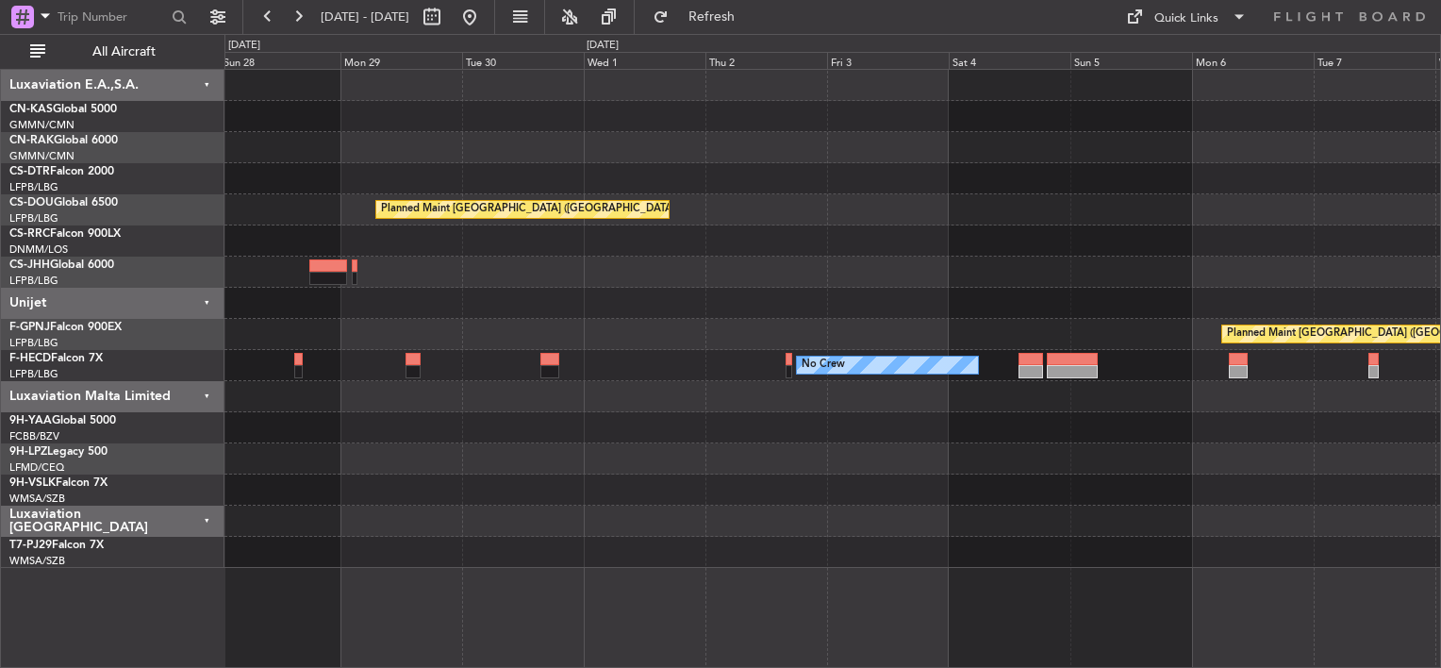
click at [831, 167] on div "Planned Maint [GEOGRAPHIC_DATA] ([GEOGRAPHIC_DATA]) Planned Maint [GEOGRAPHIC_D…" at bounding box center [832, 319] width 1216 height 498
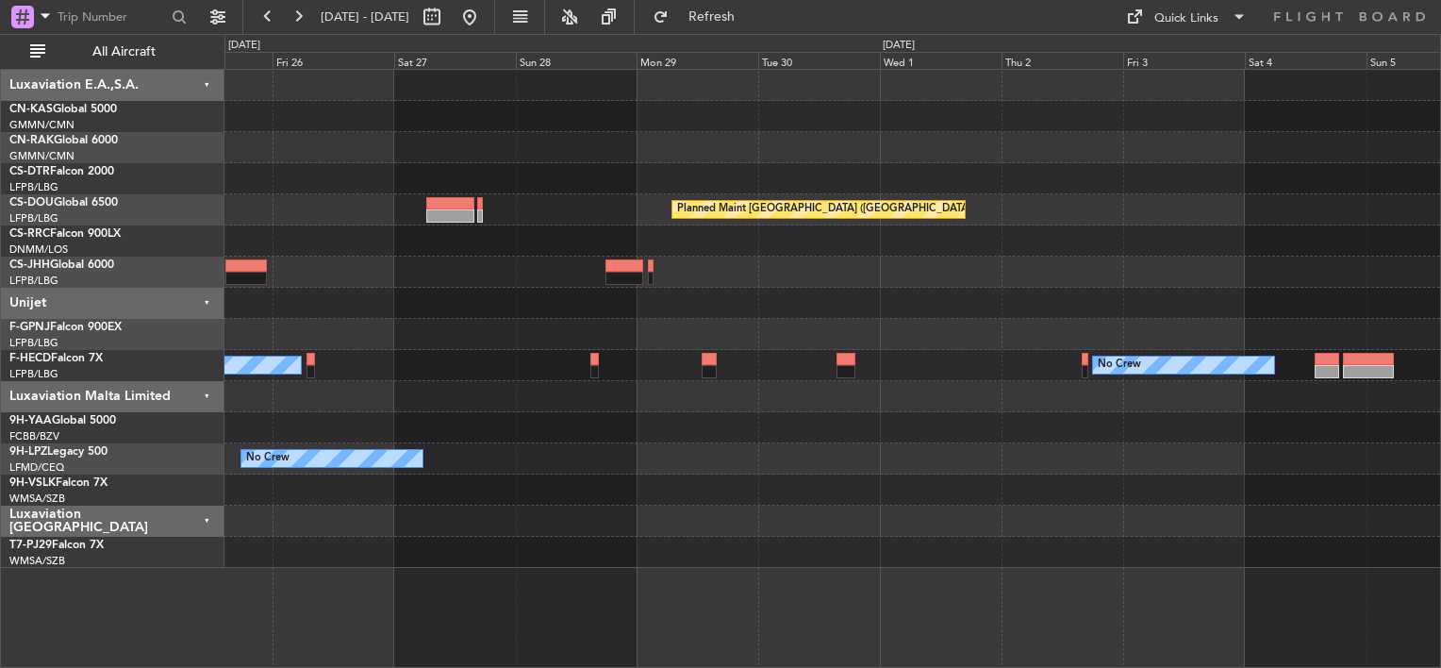
click at [835, 163] on div at bounding box center [832, 178] width 1216 height 31
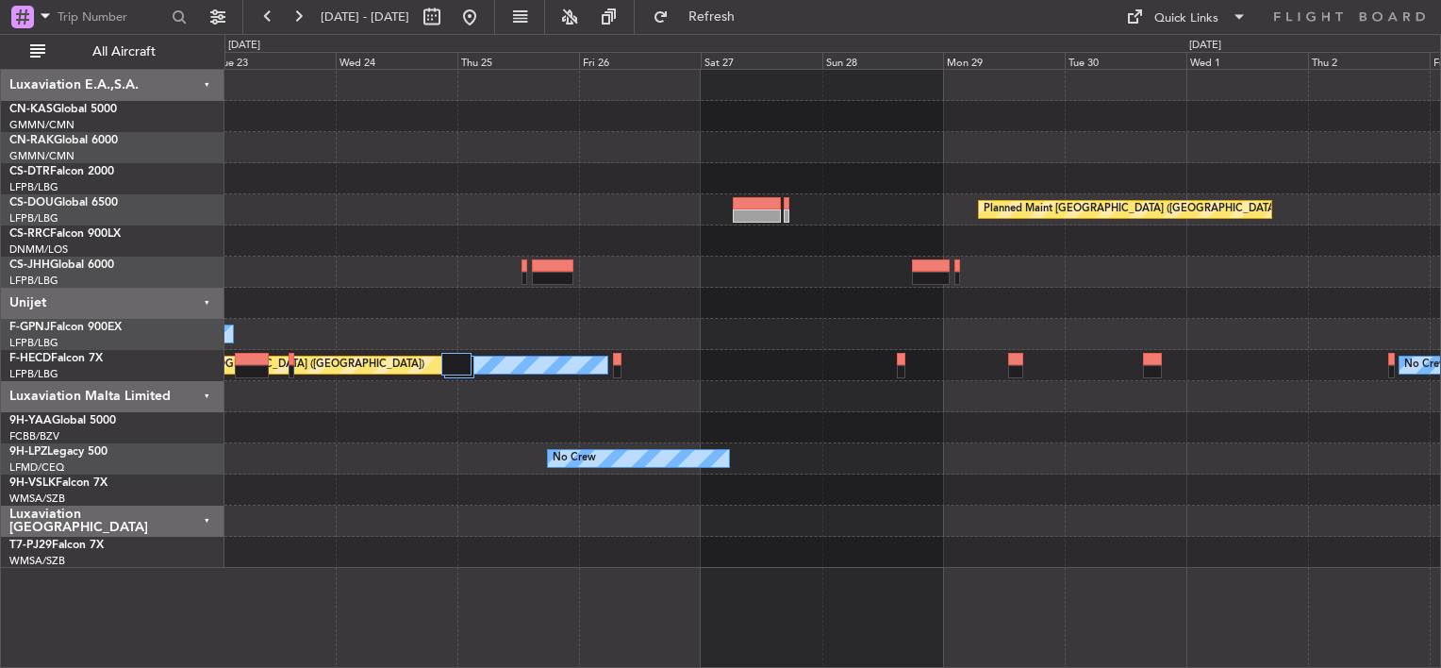
click at [962, 141] on div "Planned Maint [GEOGRAPHIC_DATA] ([GEOGRAPHIC_DATA]) Planned Maint [GEOGRAPHIC_D…" at bounding box center [832, 319] width 1216 height 498
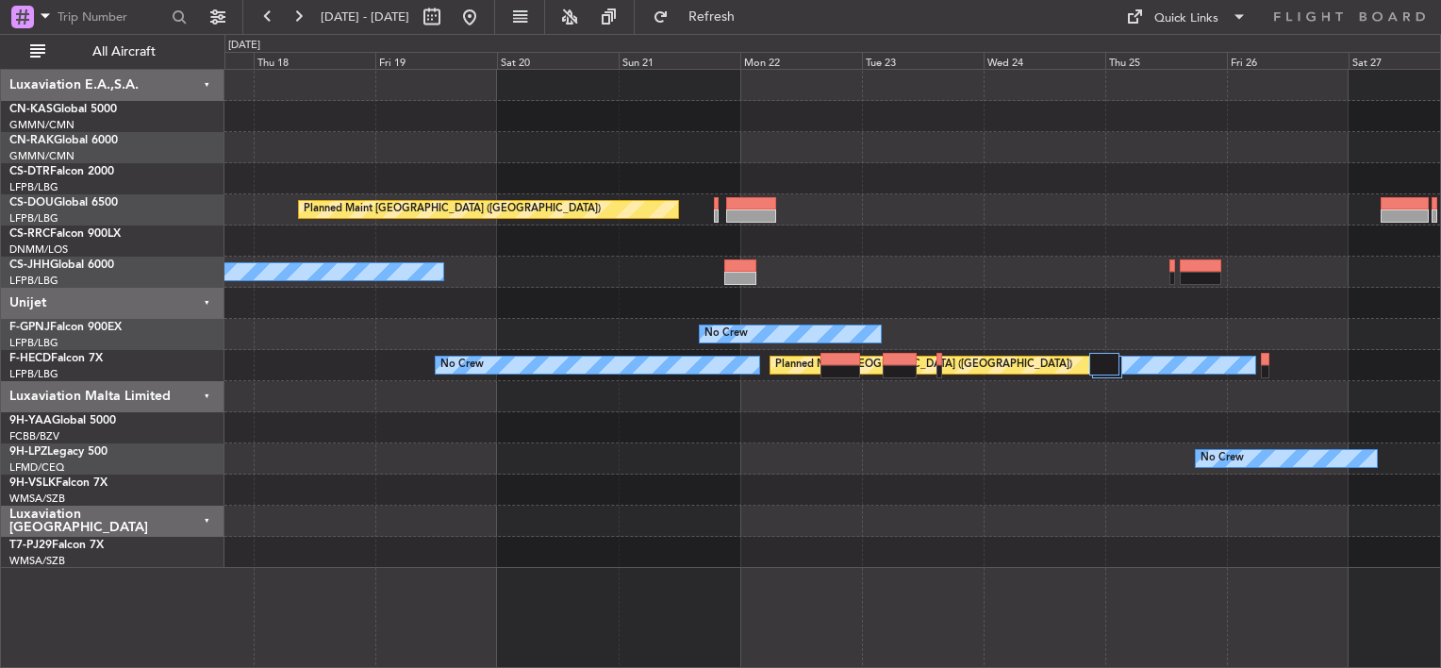
click at [1083, 126] on div "Planned Maint [GEOGRAPHIC_DATA] ([GEOGRAPHIC_DATA]) Planned Maint [GEOGRAPHIC_D…" at bounding box center [832, 319] width 1216 height 498
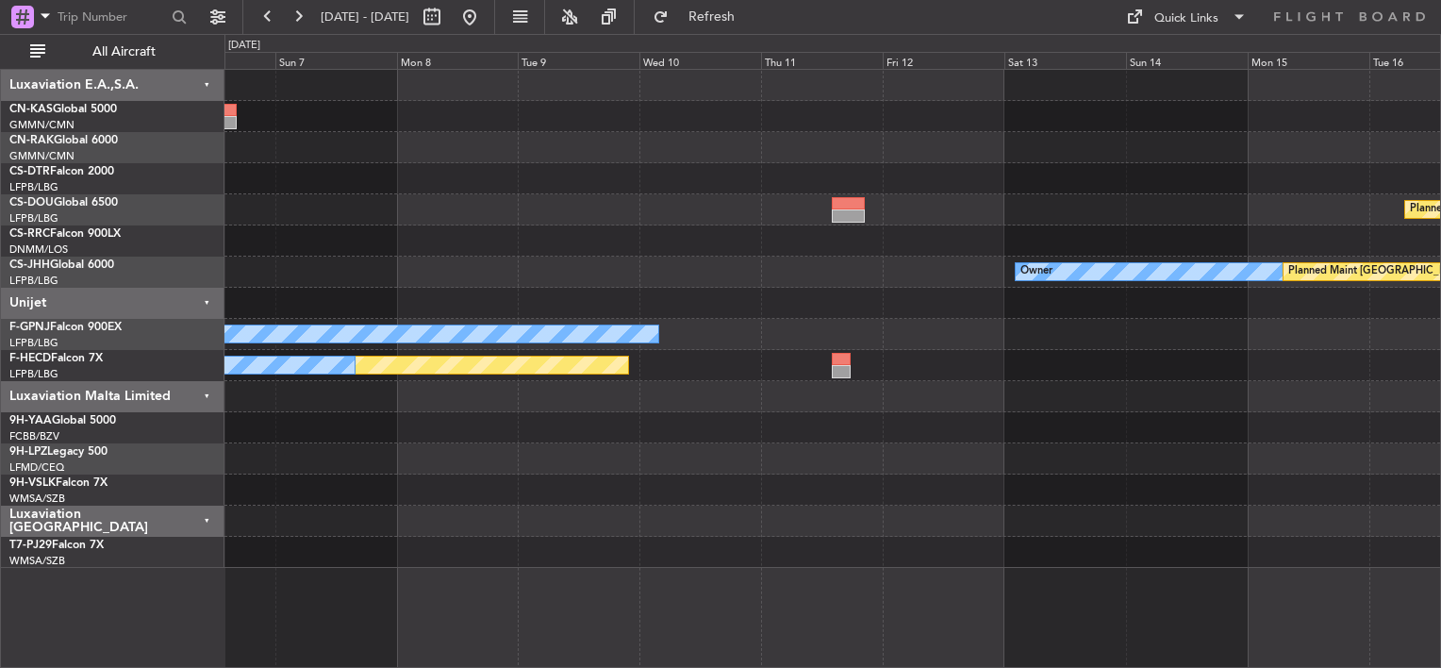
click at [1181, 169] on div "Planned Maint [GEOGRAPHIC_DATA] ([GEOGRAPHIC_DATA]) Planned Maint [GEOGRAPHIC_D…" at bounding box center [832, 319] width 1216 height 498
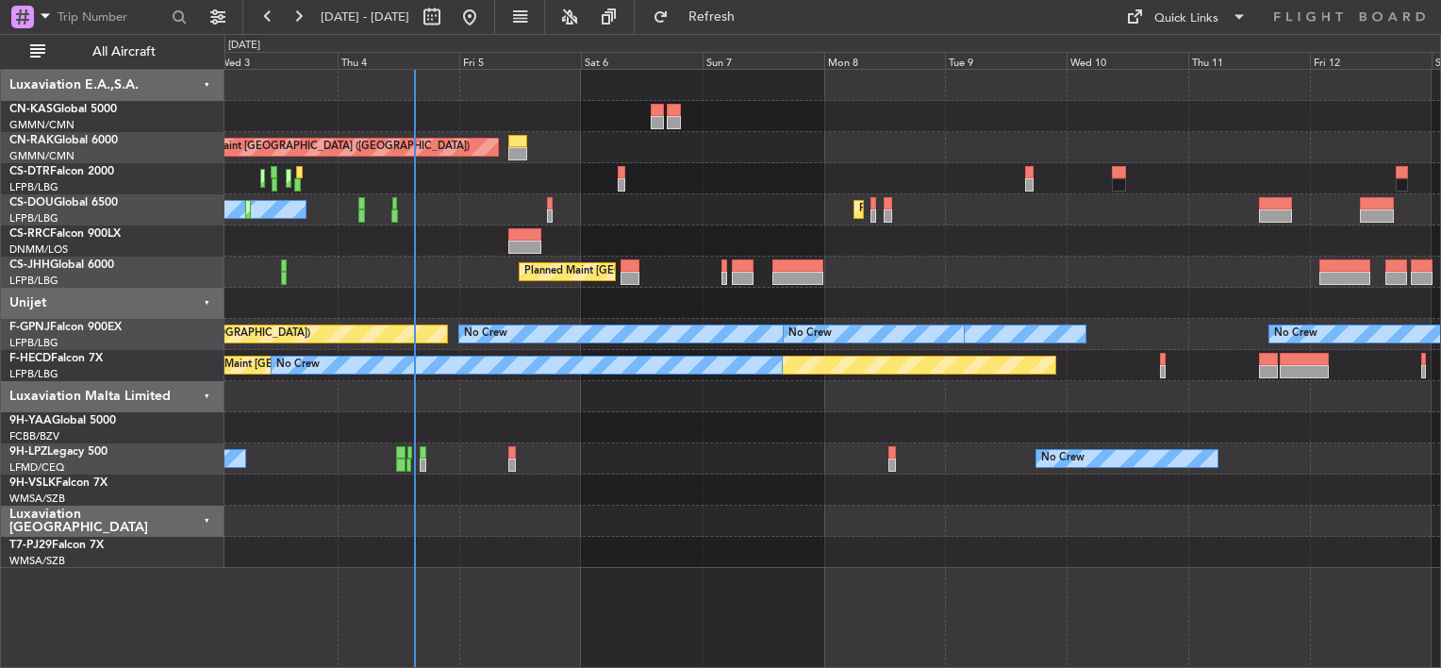
click at [887, 239] on div at bounding box center [832, 240] width 1216 height 31
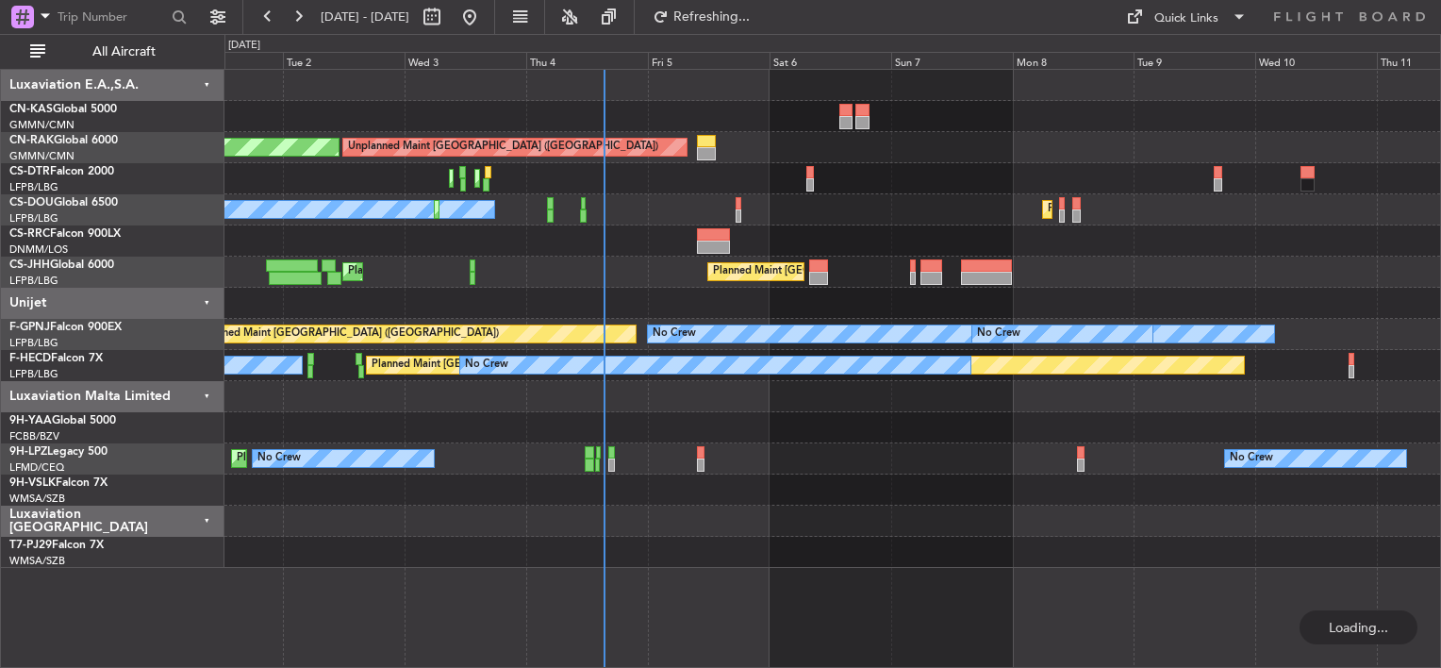
click at [874, 298] on div "Unplanned Maint [GEOGRAPHIC_DATA] ([GEOGRAPHIC_DATA]) Planned Maint [GEOGRAPHIC…" at bounding box center [832, 319] width 1216 height 498
